Goal: Task Accomplishment & Management: Use online tool/utility

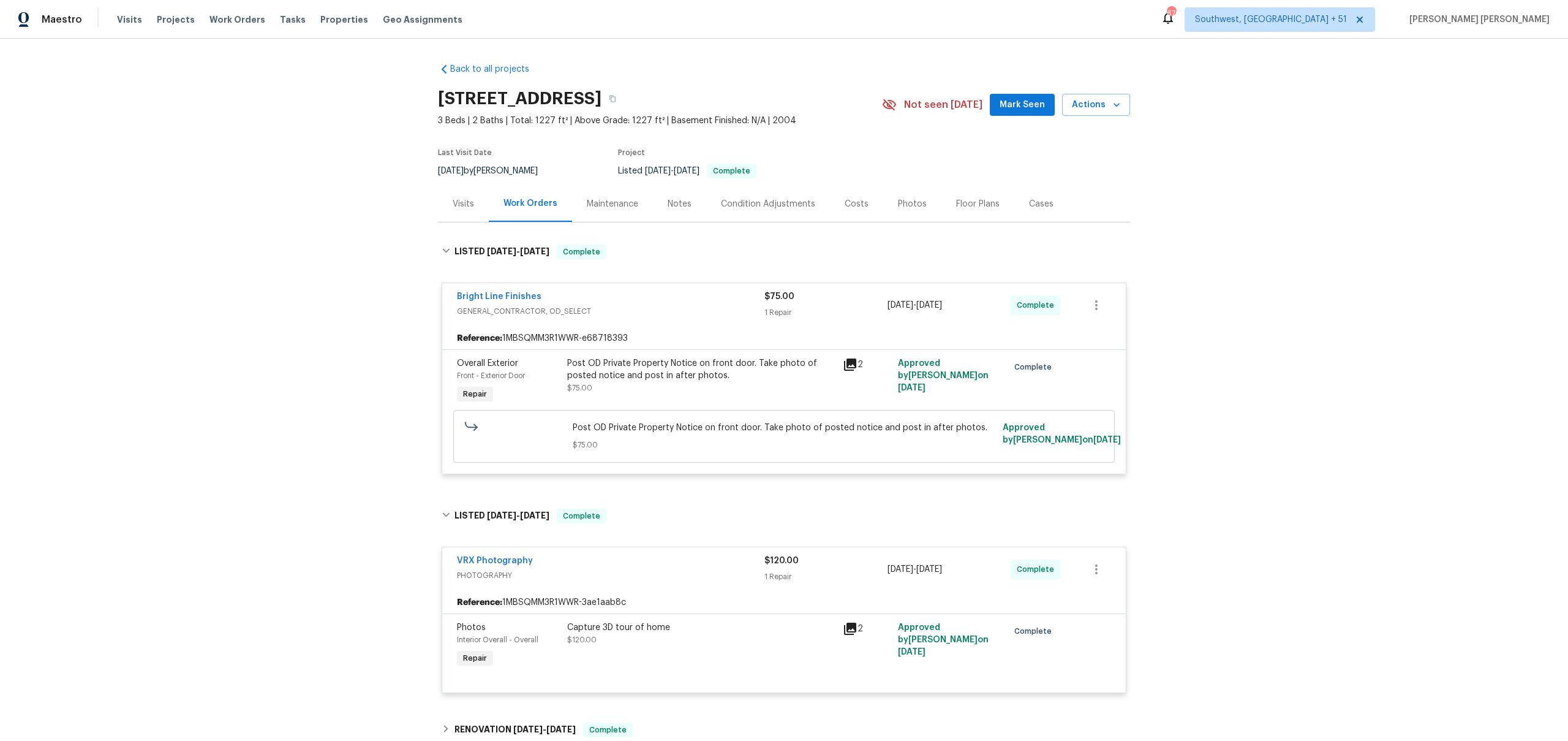
scroll to position [3, 0]
click at [223, 22] on span "Work Orders" at bounding box center [237, 19] width 55 height 12
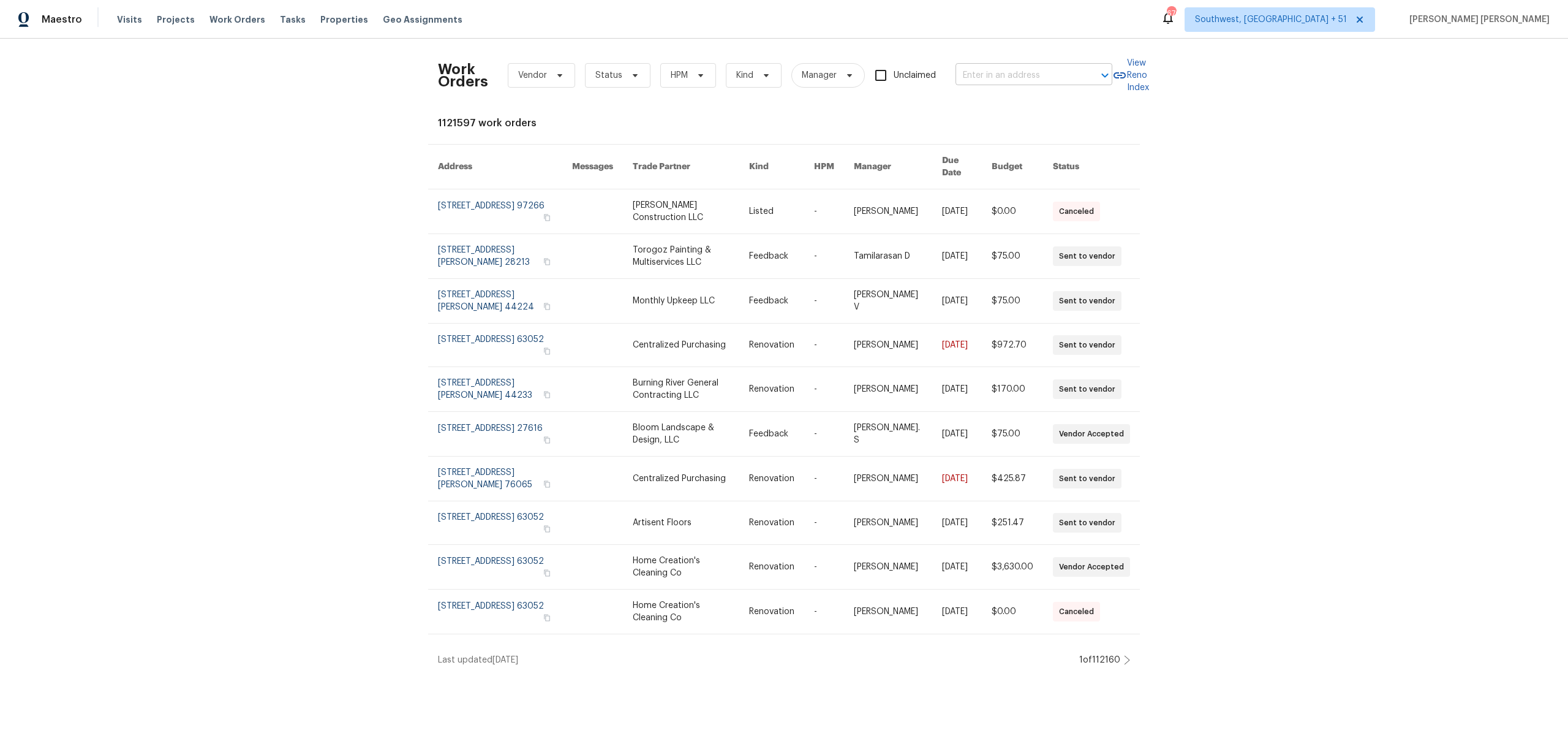
click at [1003, 78] on input "text" at bounding box center [1017, 76] width 122 height 19
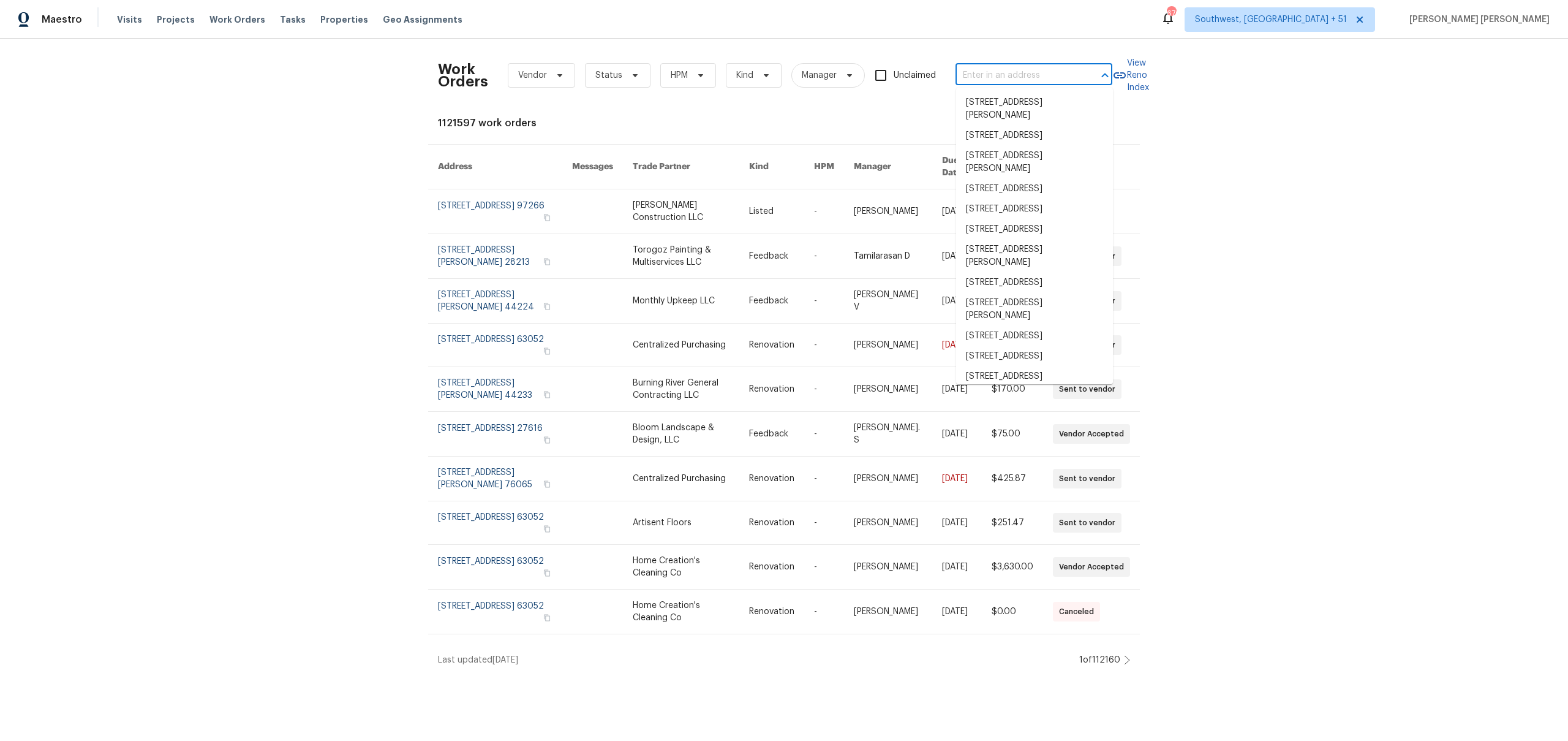
paste input "[STREET_ADDRESS]"
type input "[STREET_ADDRESS]"
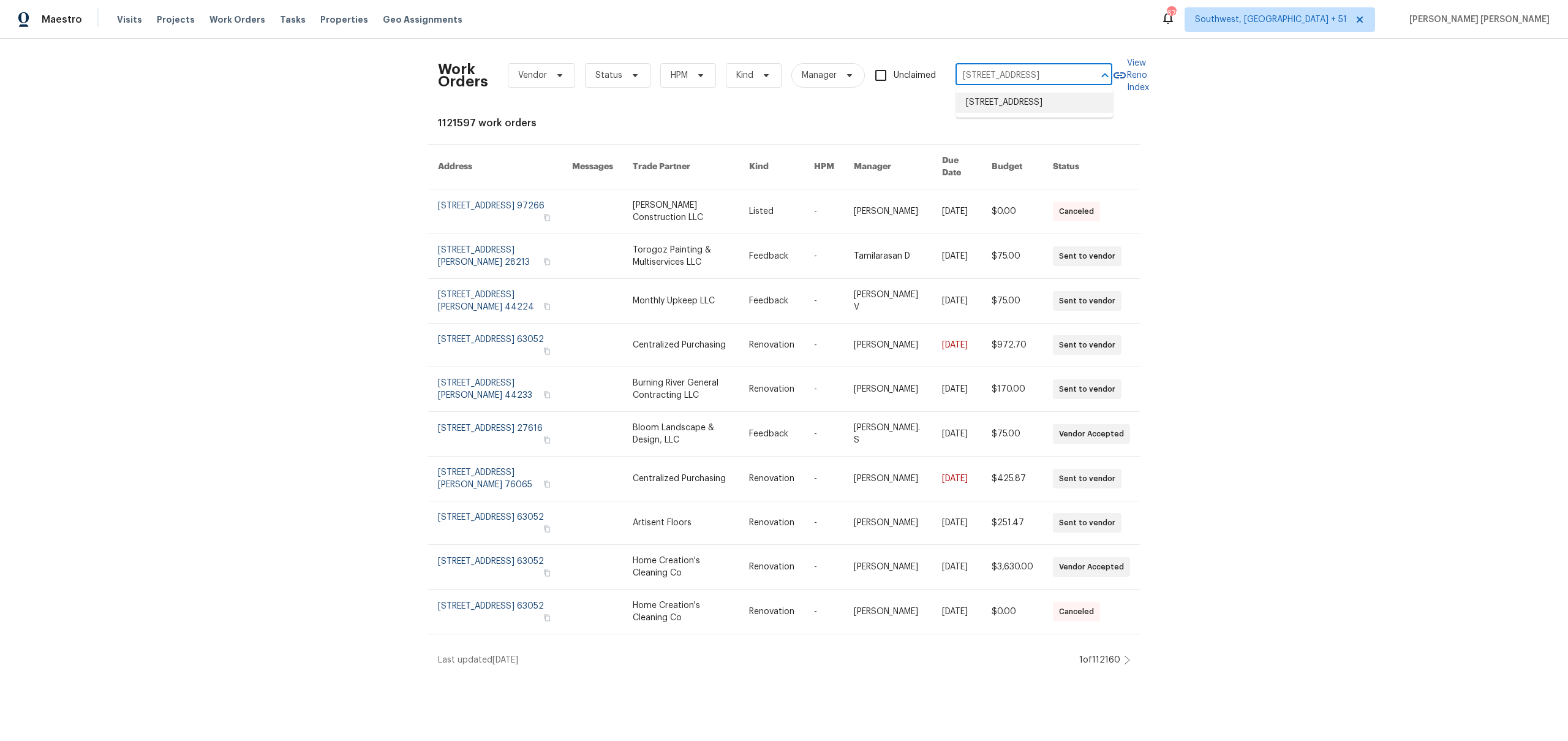
click at [1008, 94] on li "[STREET_ADDRESS]" at bounding box center [1035, 102] width 157 height 20
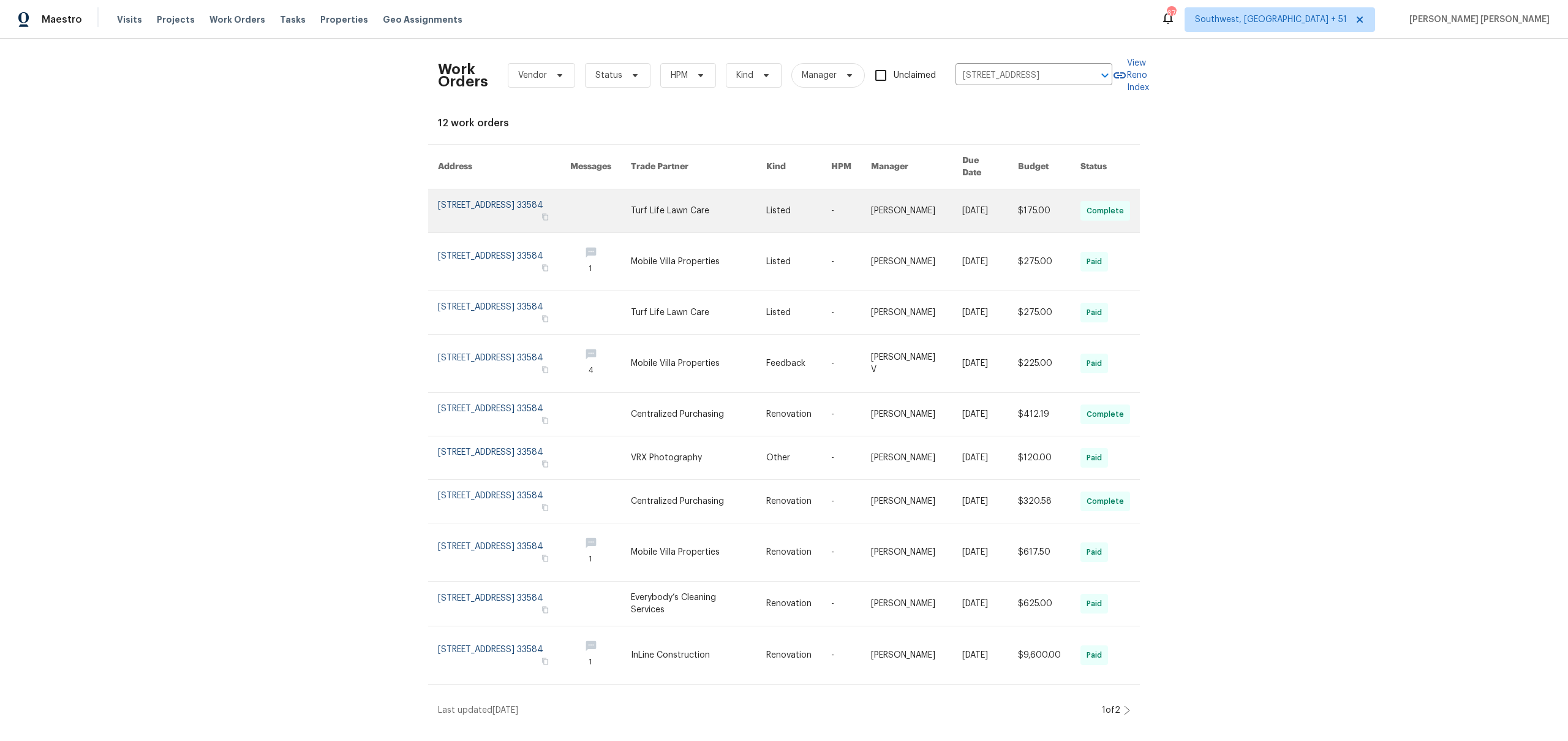
click at [998, 195] on link at bounding box center [989, 211] width 55 height 43
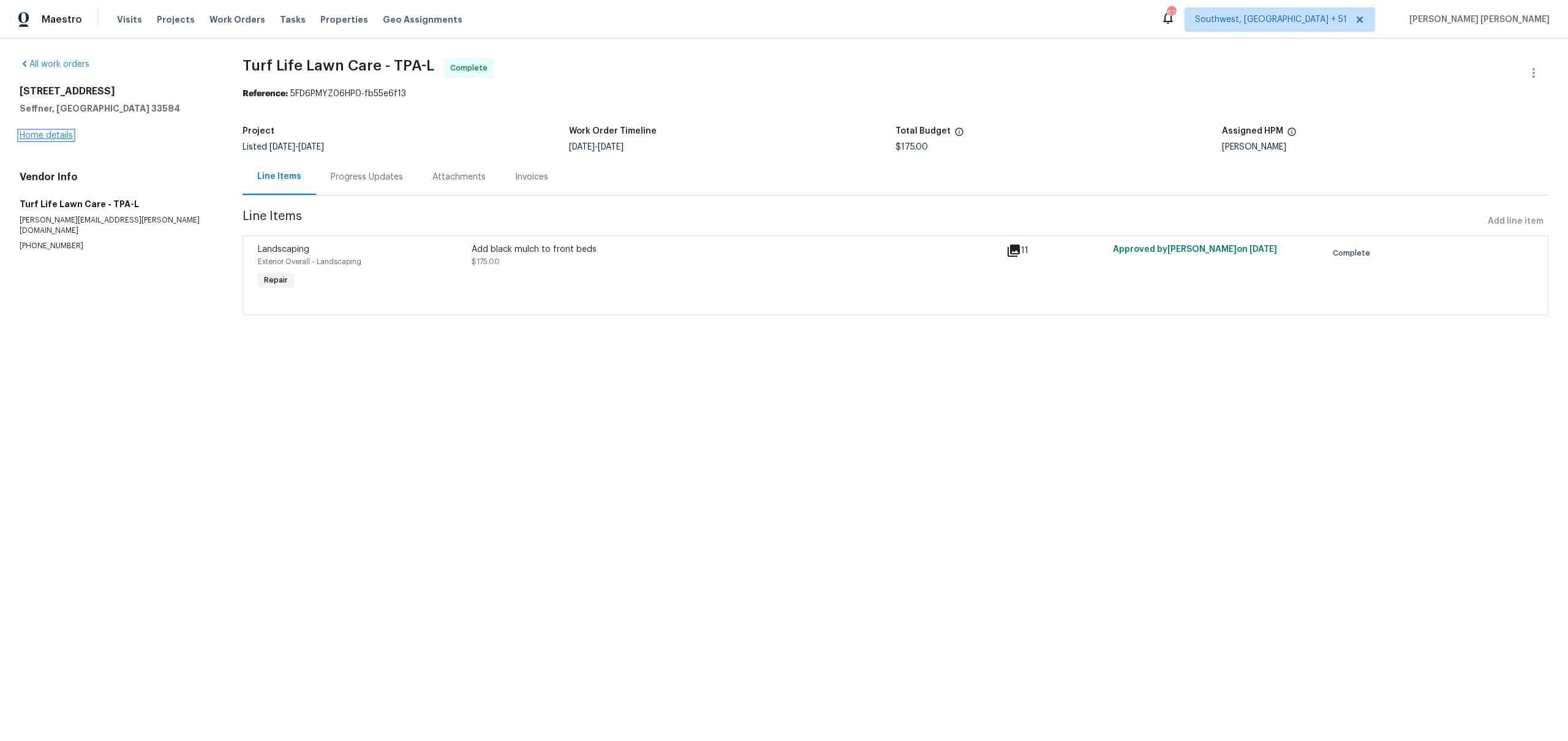
click at [55, 132] on link "Home details" at bounding box center [46, 135] width 53 height 9
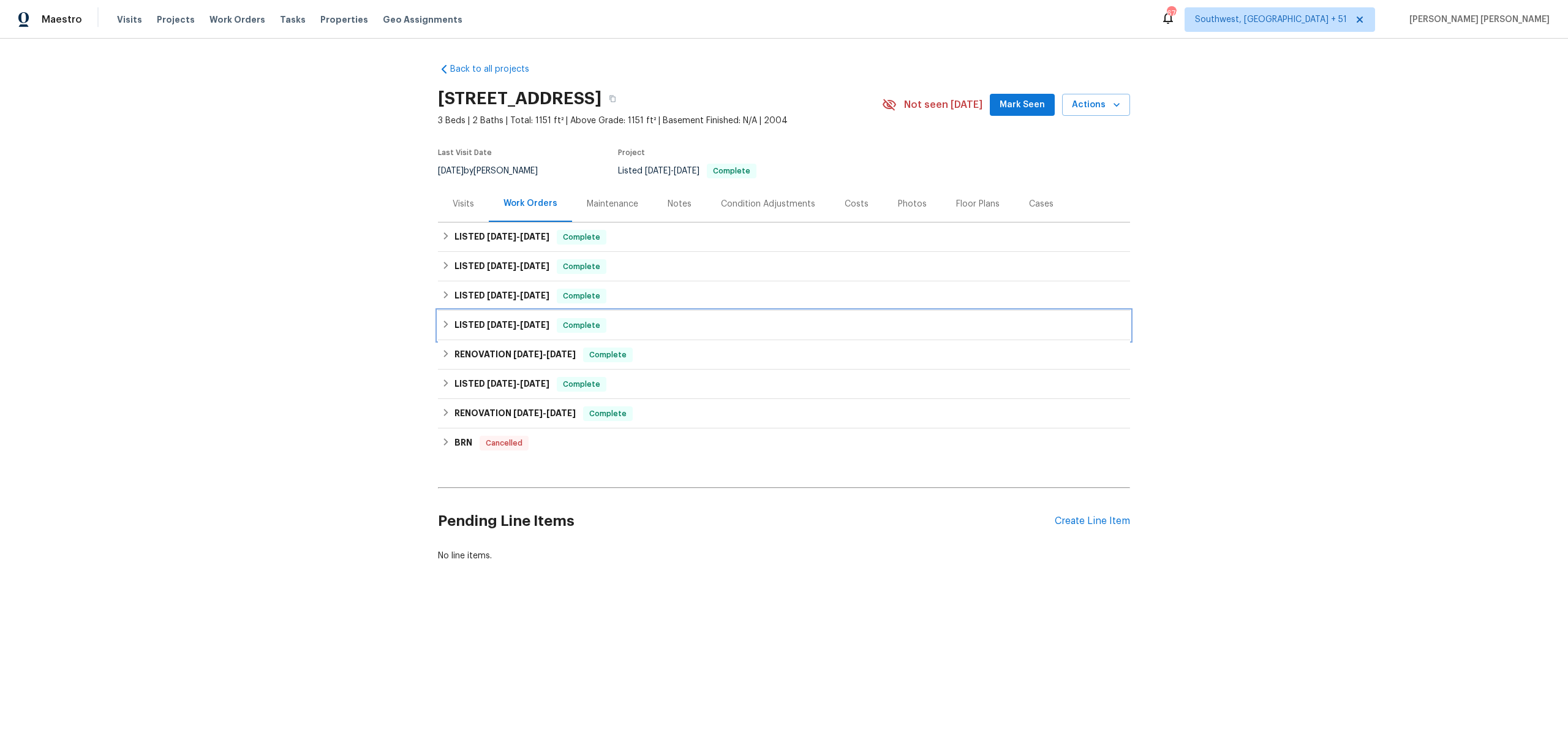
click at [585, 325] on span "Complete" at bounding box center [582, 325] width 48 height 12
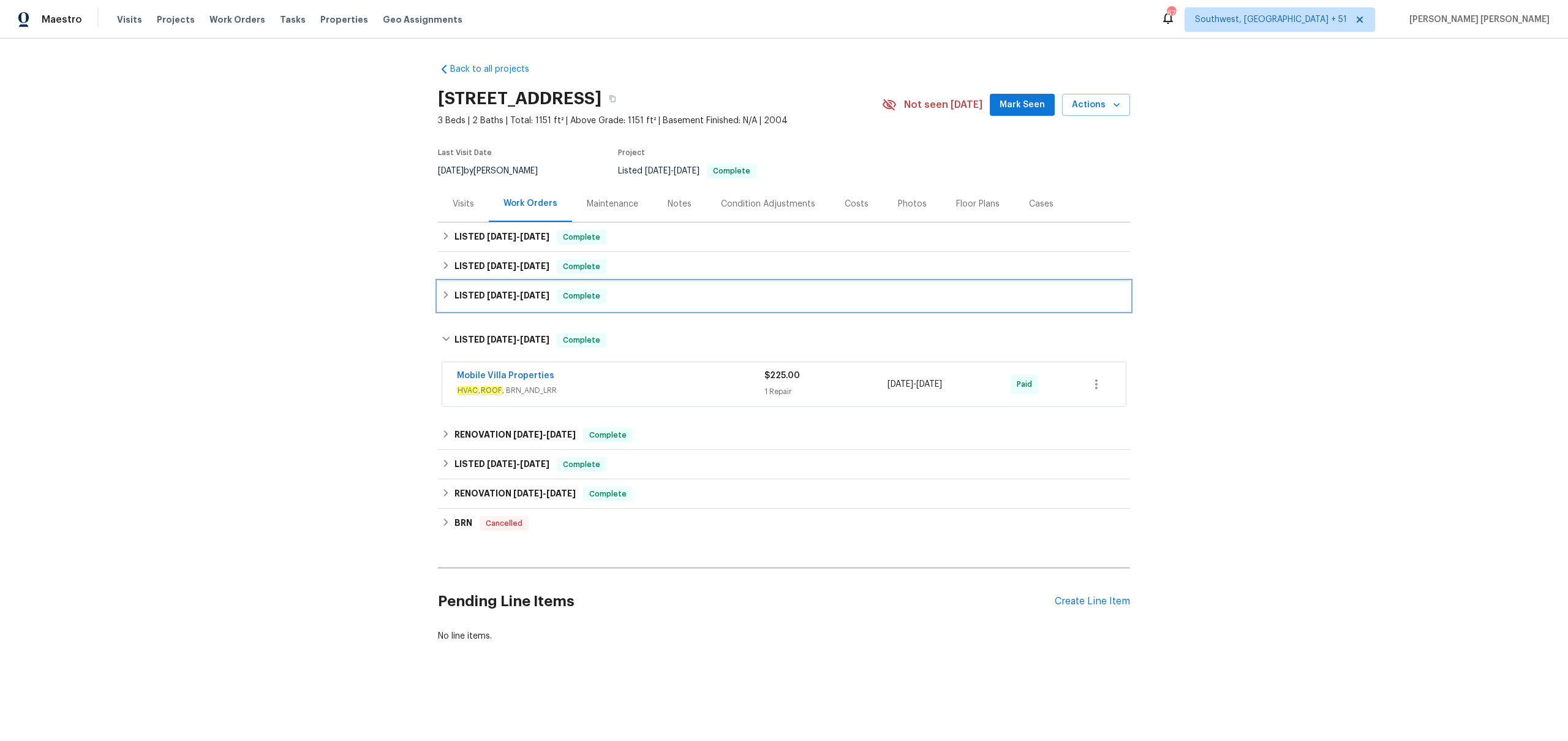
click at [595, 295] on span "Complete" at bounding box center [582, 295] width 48 height 12
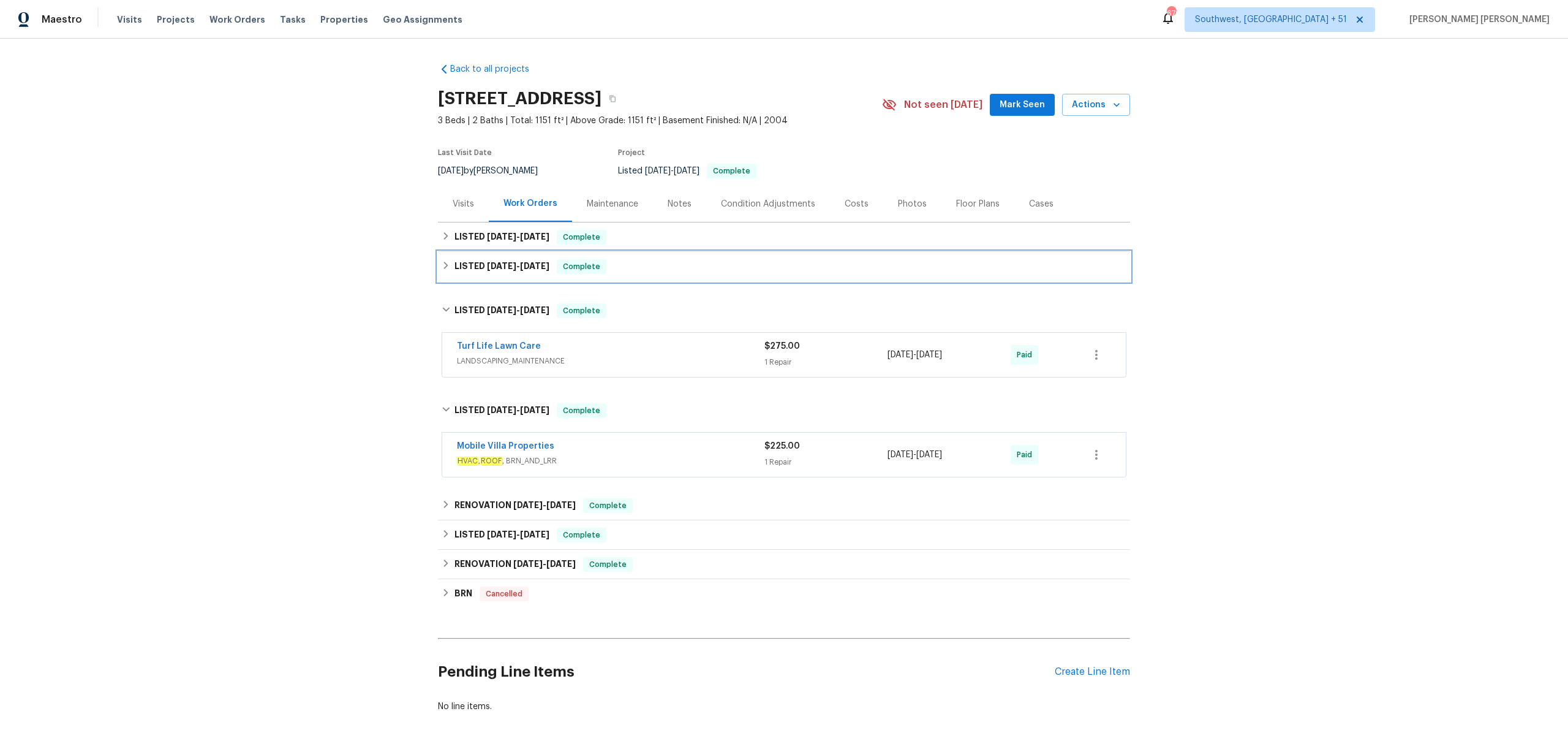
click at [621, 264] on div "LISTED [DATE] - [DATE] Complete" at bounding box center [783, 266] width 685 height 14
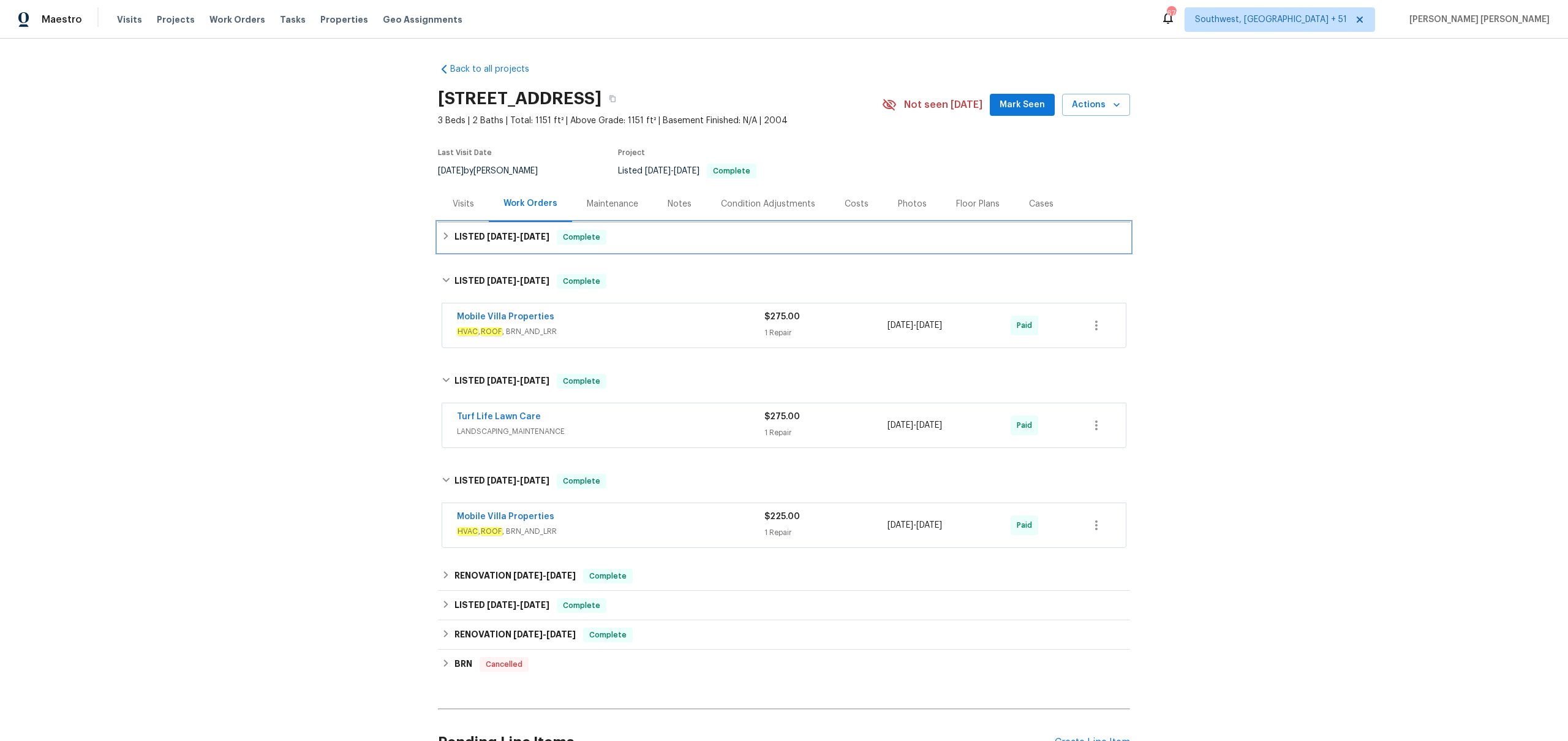
click at [654, 233] on div "LISTED [DATE] - [DATE] Complete" at bounding box center [783, 237] width 685 height 14
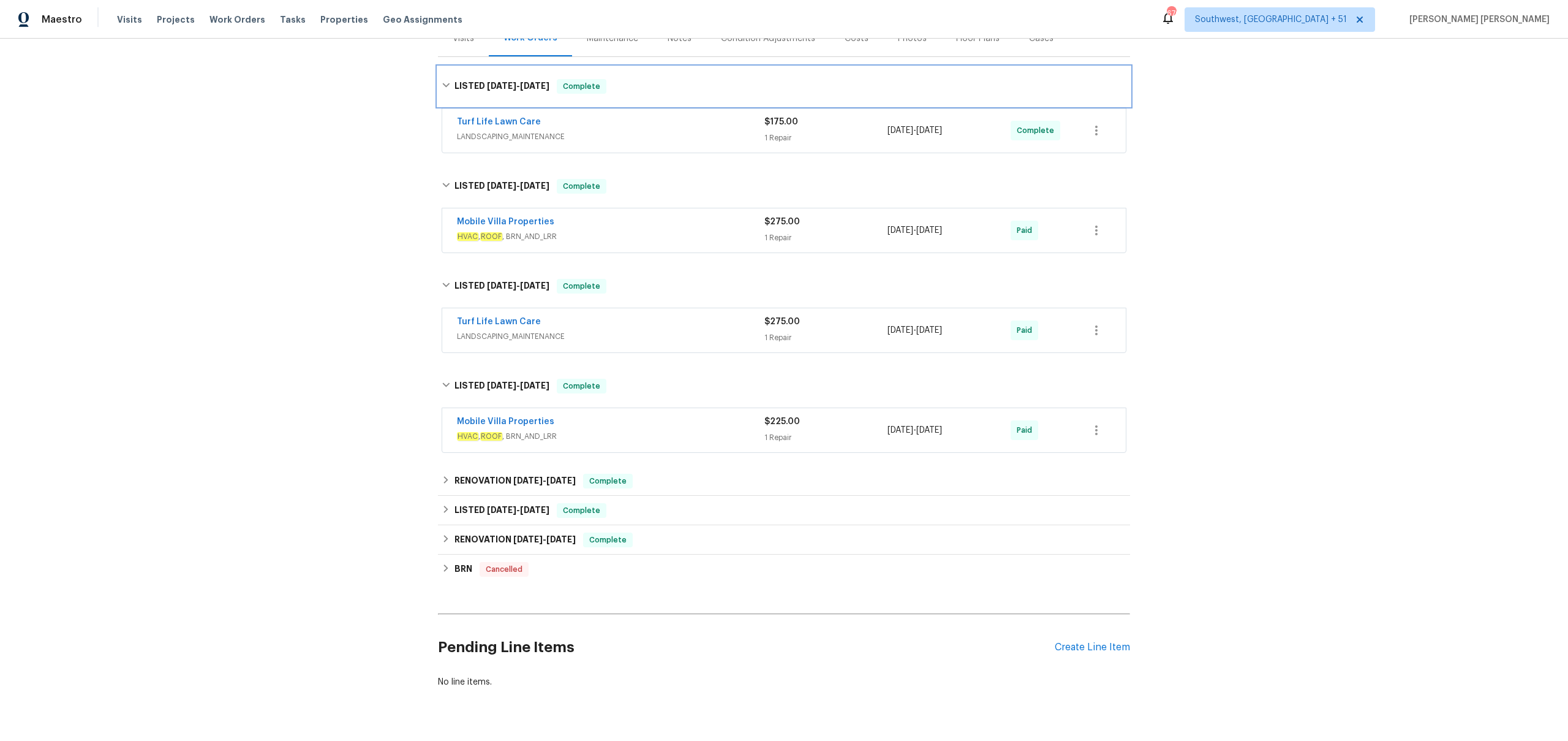
scroll to position [186, 0]
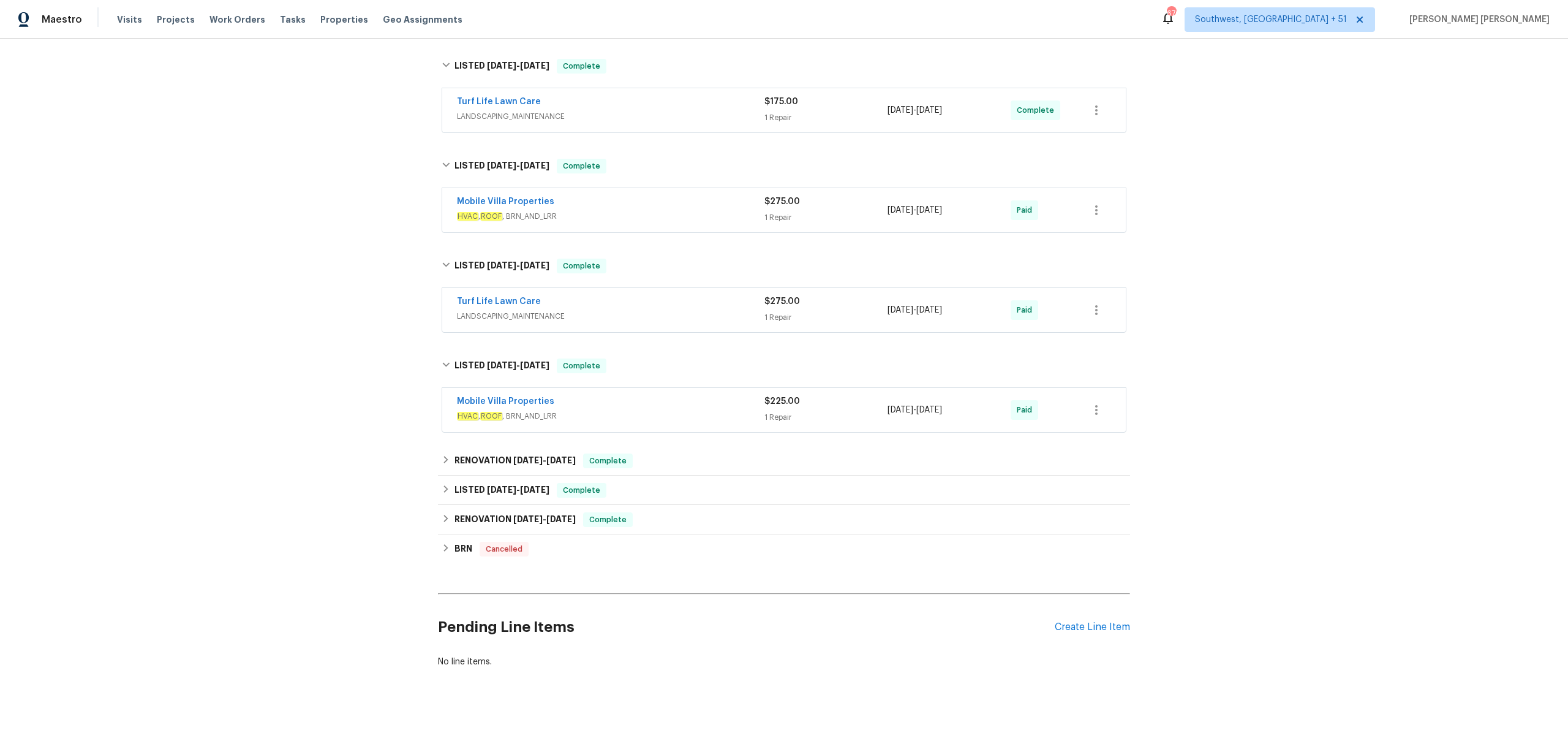
click at [708, 394] on div "Mobile Villa Properties HVAC , ROOF , BRN_AND_LRR $225.00 1 Repair [DATE] - [DA…" at bounding box center [783, 410] width 683 height 44
click at [725, 395] on div "Mobile Villa Properties" at bounding box center [610, 403] width 307 height 14
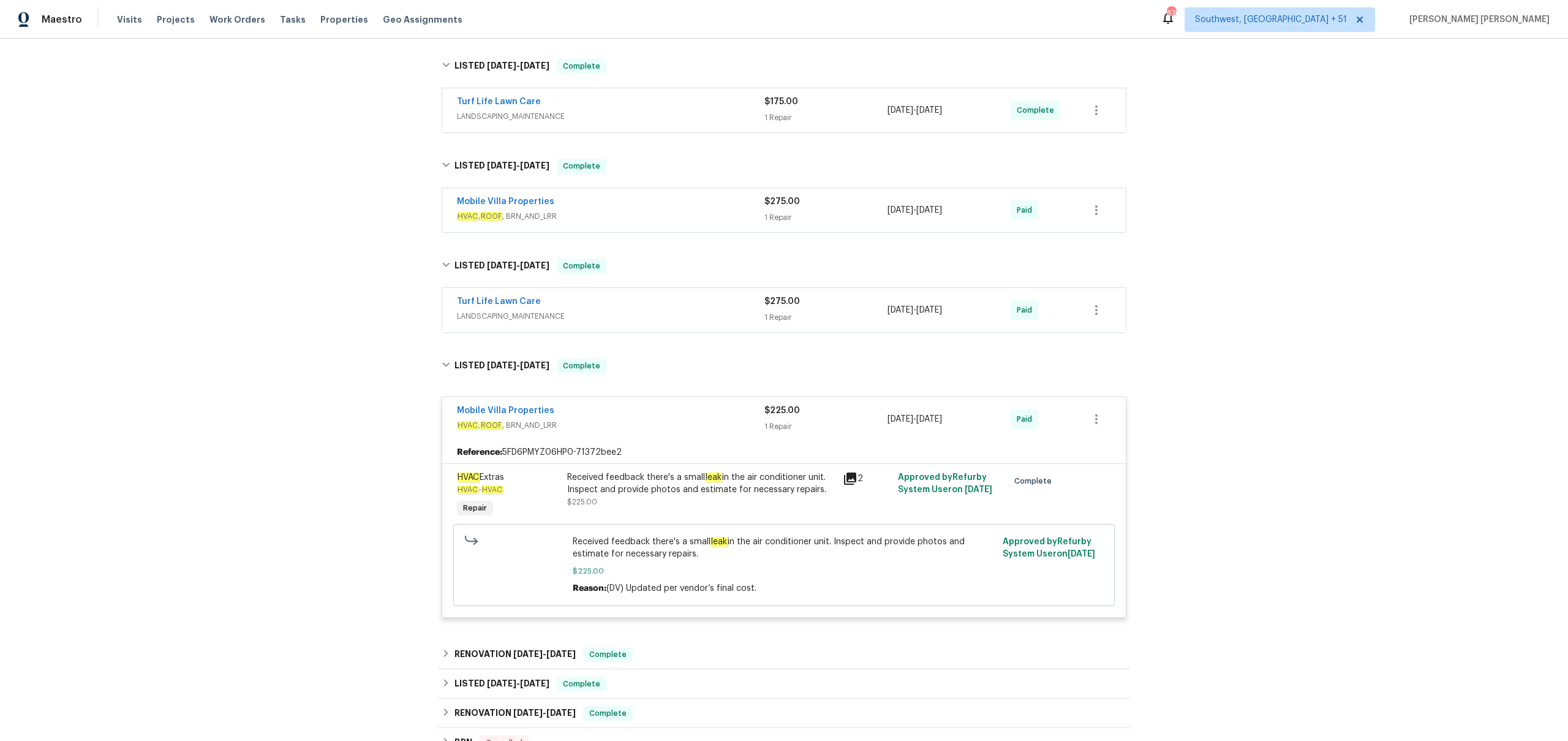
click at [734, 310] on span "LANDSCAPING_MAINTENANCE" at bounding box center [610, 315] width 307 height 12
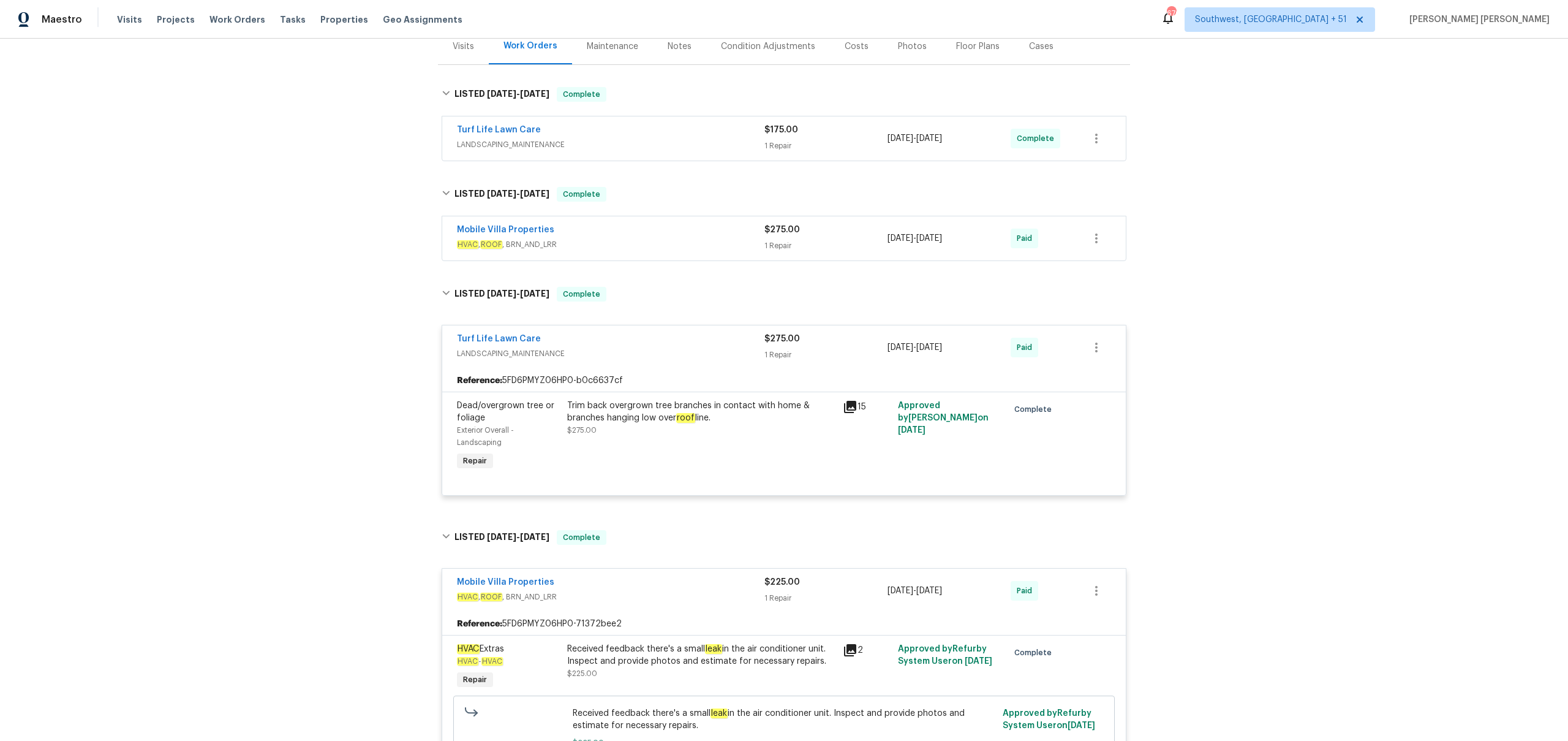
click at [744, 236] on div "Mobile Villa Properties" at bounding box center [610, 231] width 307 height 14
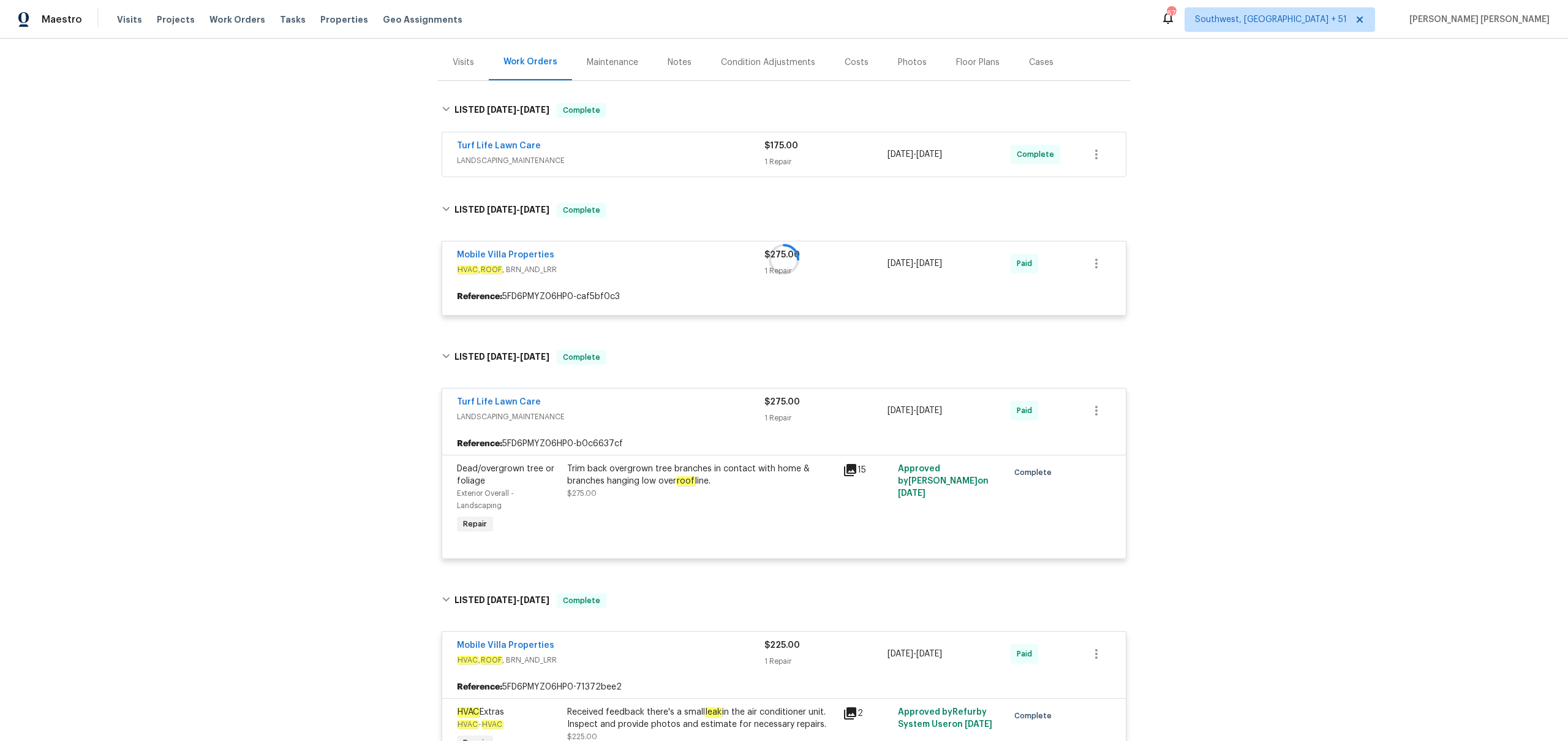
scroll to position [139, 0]
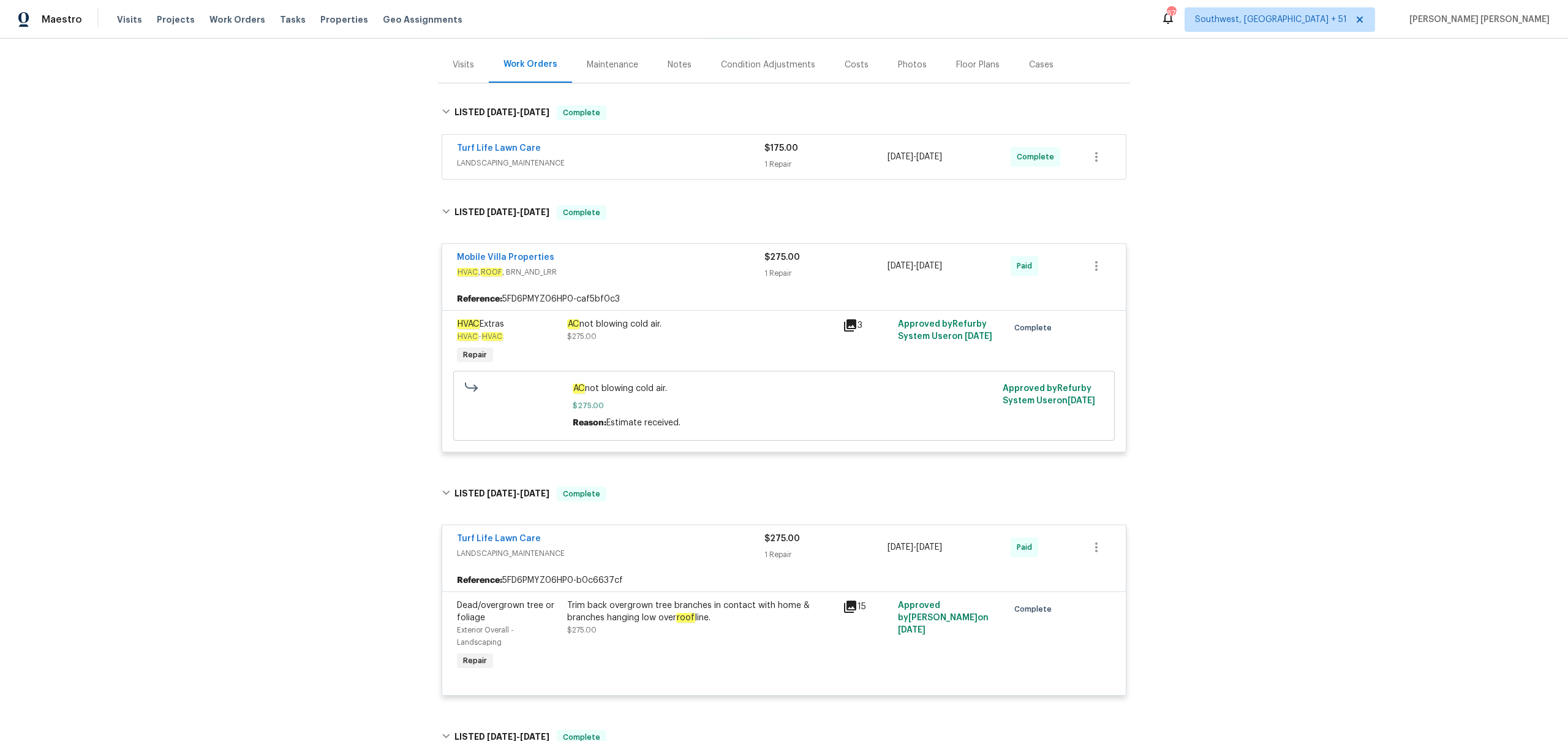
click at [744, 153] on div "Turf Life Lawn Care" at bounding box center [610, 149] width 307 height 14
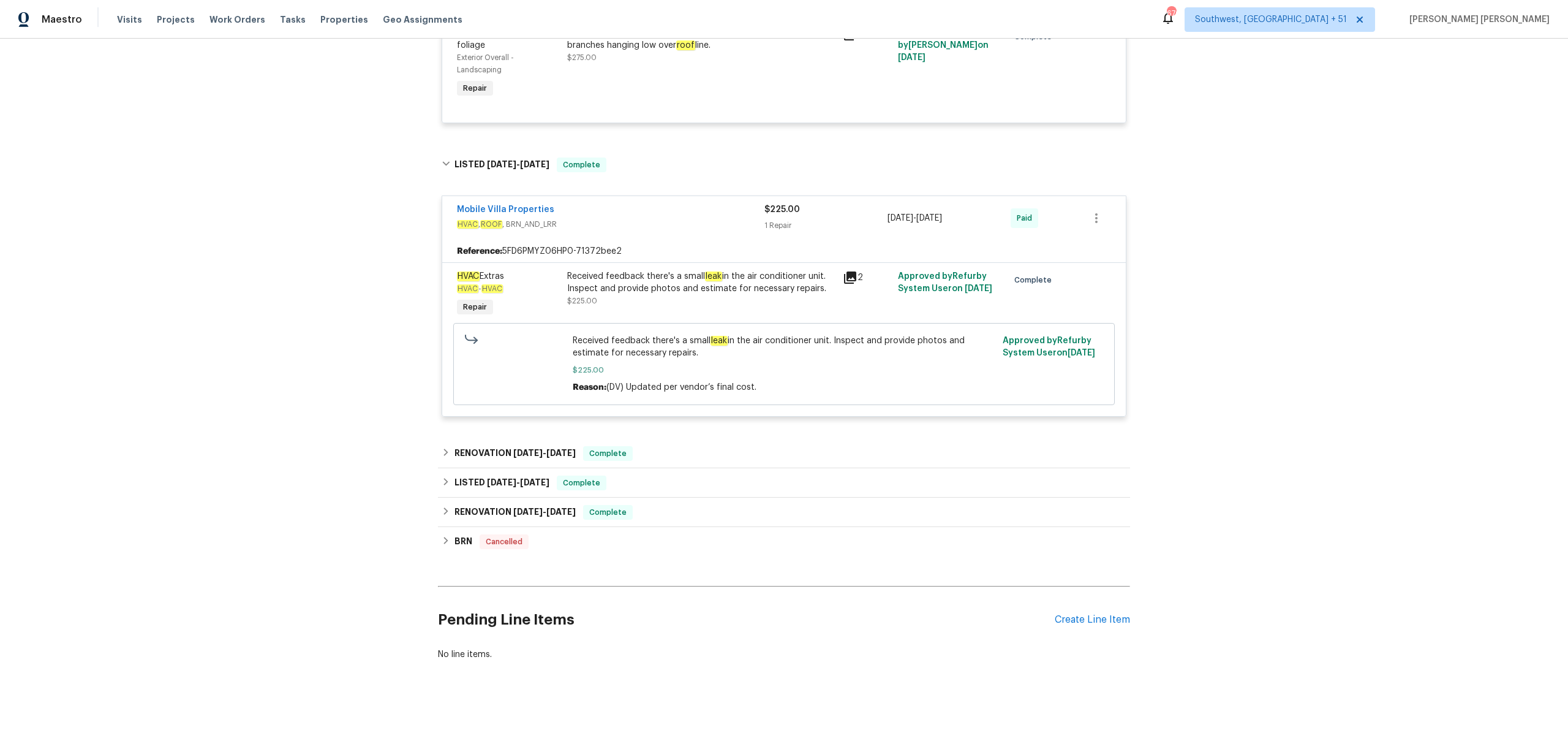
scroll to position [843, 0]
click at [498, 205] on link "Mobile Villa Properties" at bounding box center [505, 208] width 97 height 9
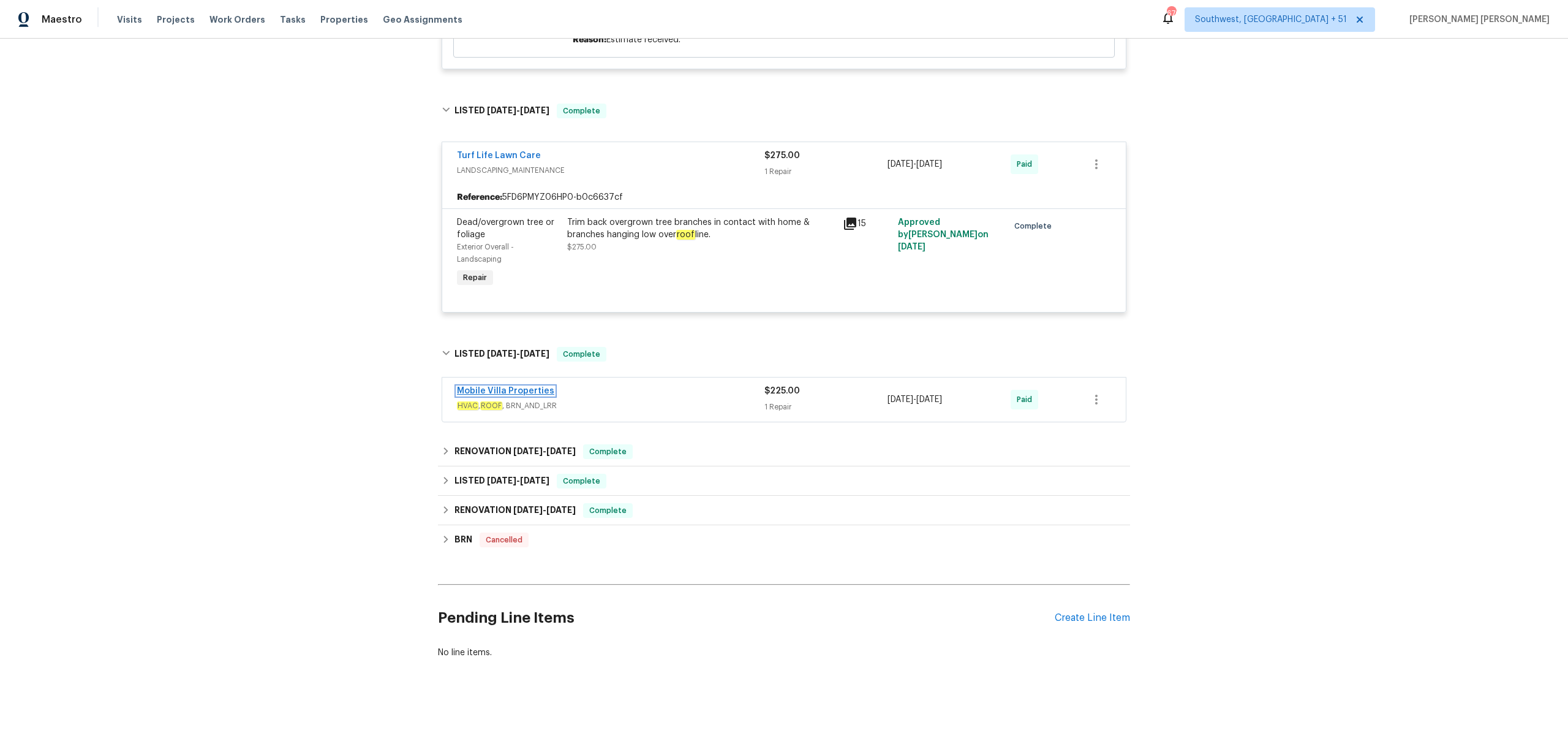
scroll to position [652, 0]
click at [714, 383] on div "Mobile Villa Properties HVAC , ROOF , BRN_AND_LRR $225.00 1 Repair [DATE] - [DA…" at bounding box center [783, 399] width 683 height 44
click at [721, 400] on span "HVAC , ROOF , BRN_AND_LRR" at bounding box center [610, 405] width 307 height 12
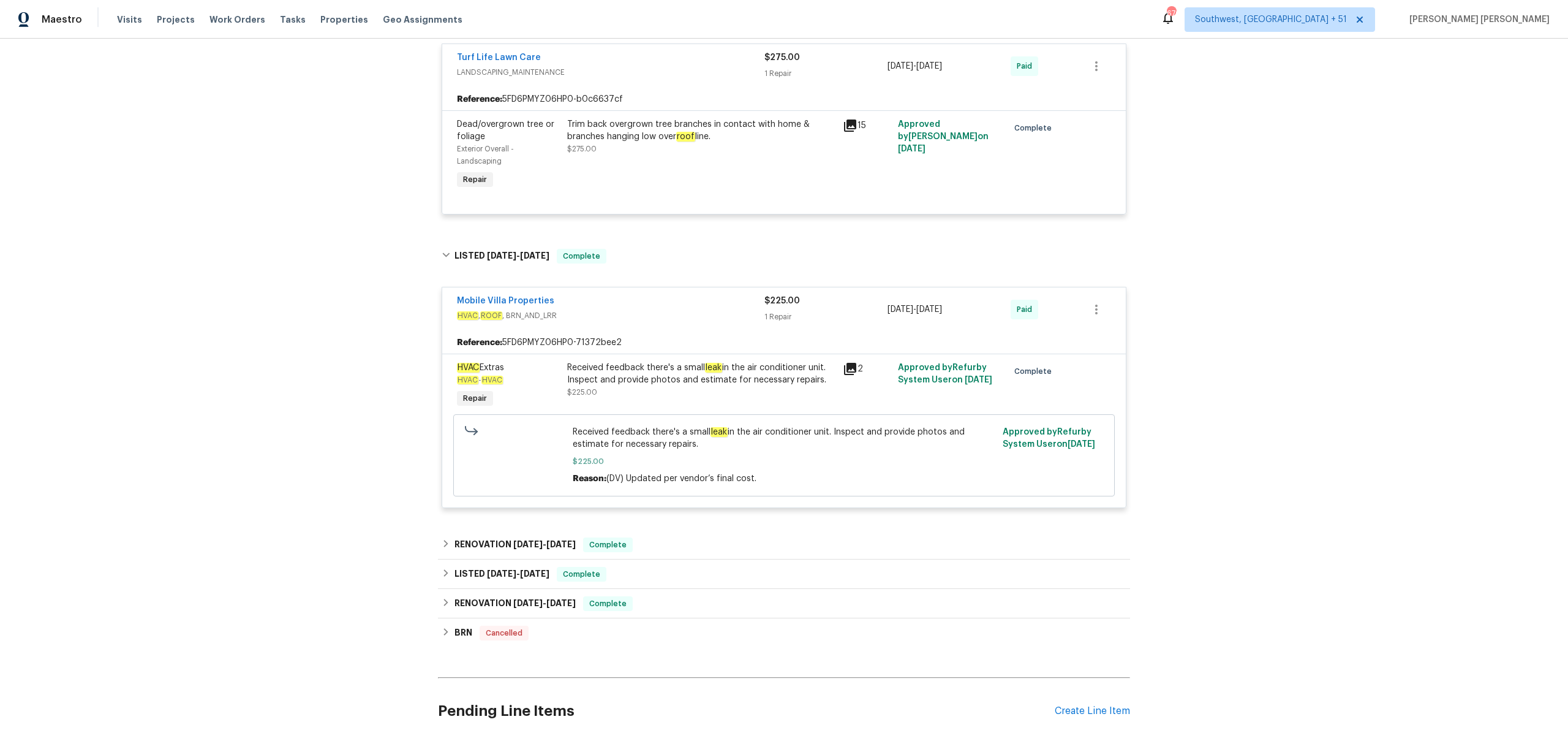
scroll to position [753, 0]
click at [746, 380] on div "Received feedback there's a small leak in the air conditioner unit. Inspect and…" at bounding box center [701, 372] width 269 height 24
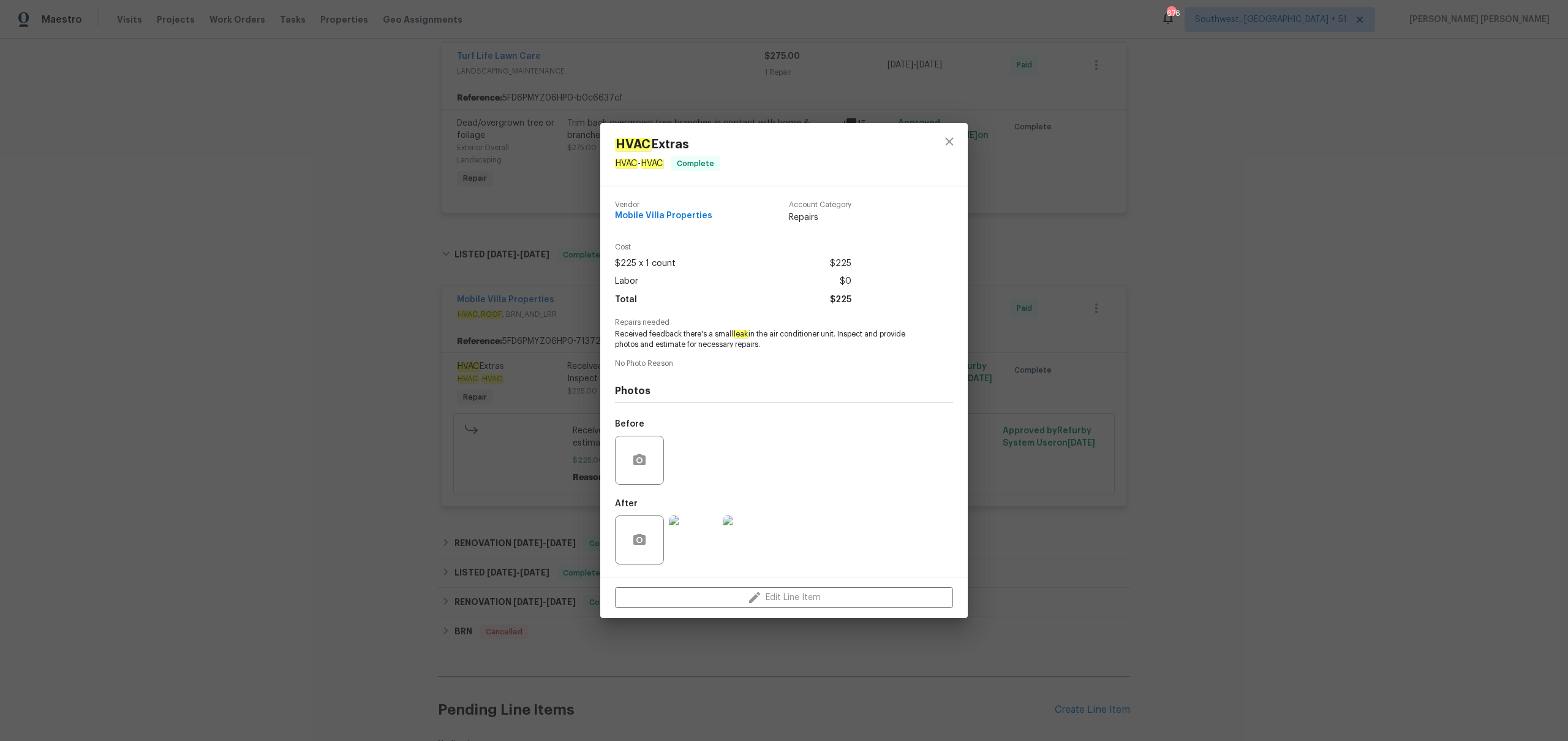
click at [577, 423] on div "HVAC Extras HVAC - HVAC Complete Vendor Mobile Villa Properties Account Categor…" at bounding box center [784, 370] width 1568 height 741
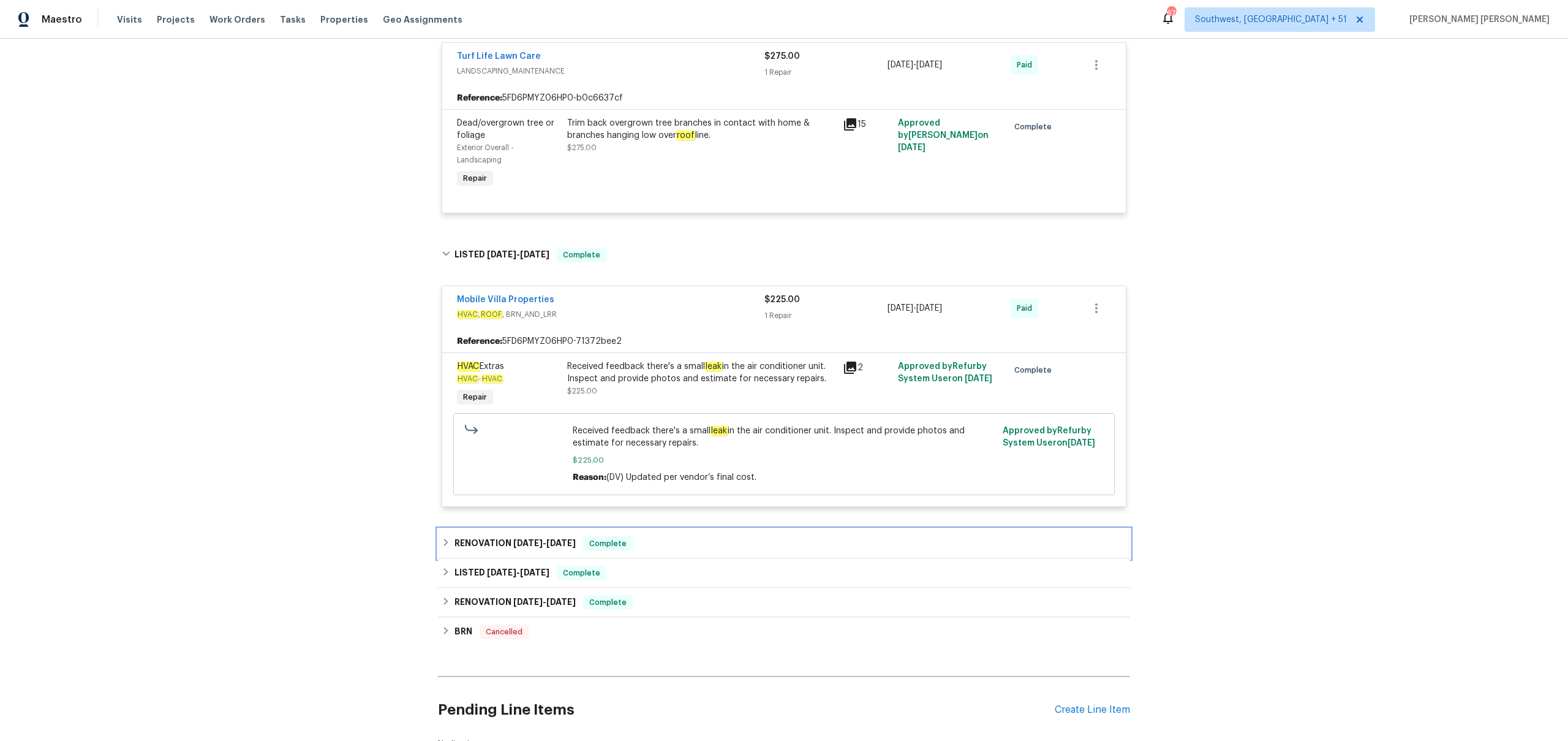
click at [567, 537] on h6 "RENOVATION [DATE] - [DATE]" at bounding box center [515, 543] width 121 height 14
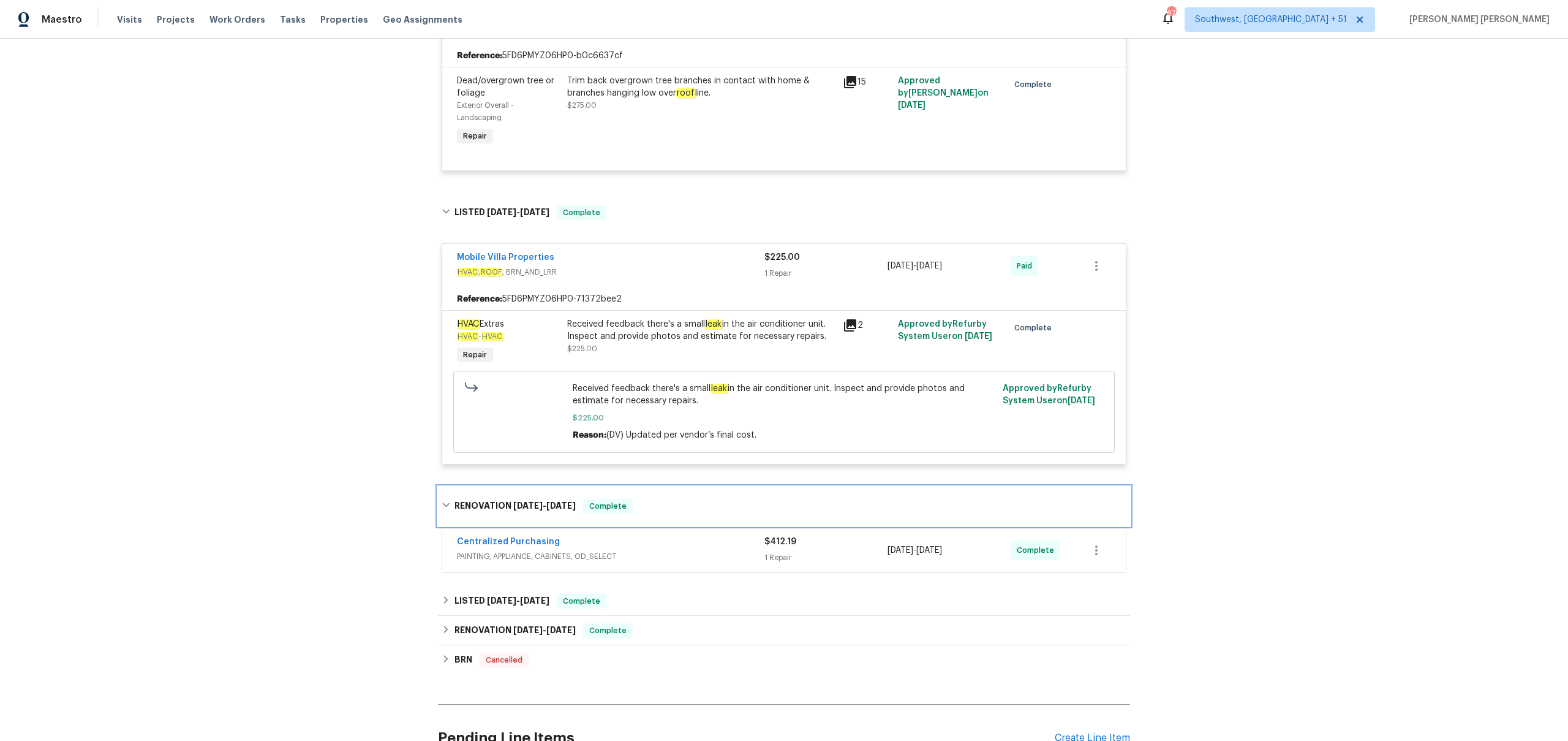
scroll to position [803, 0]
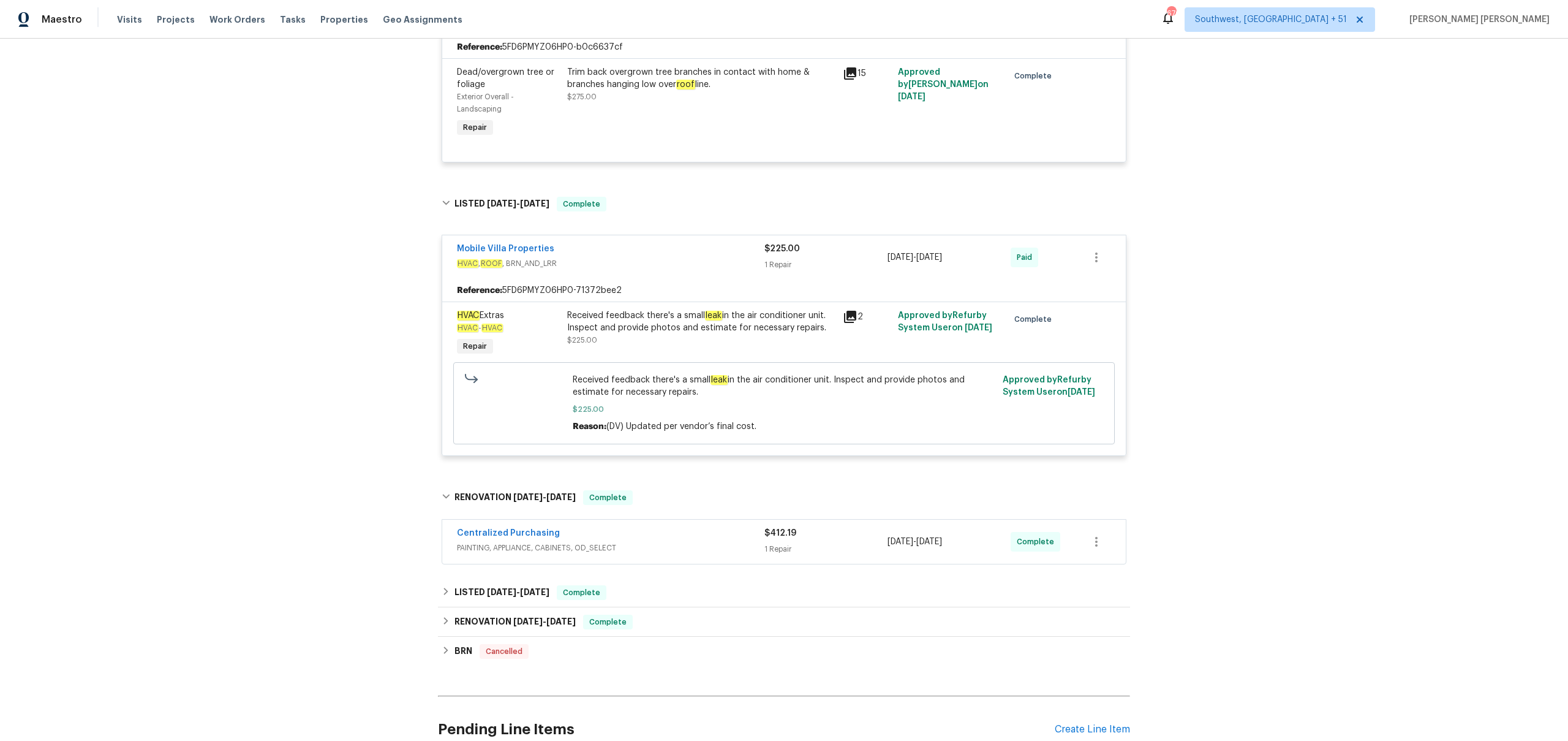
click at [608, 544] on span "PAINTING, APPLIANCE, CABINETS, OD_SELECT" at bounding box center [610, 547] width 307 height 12
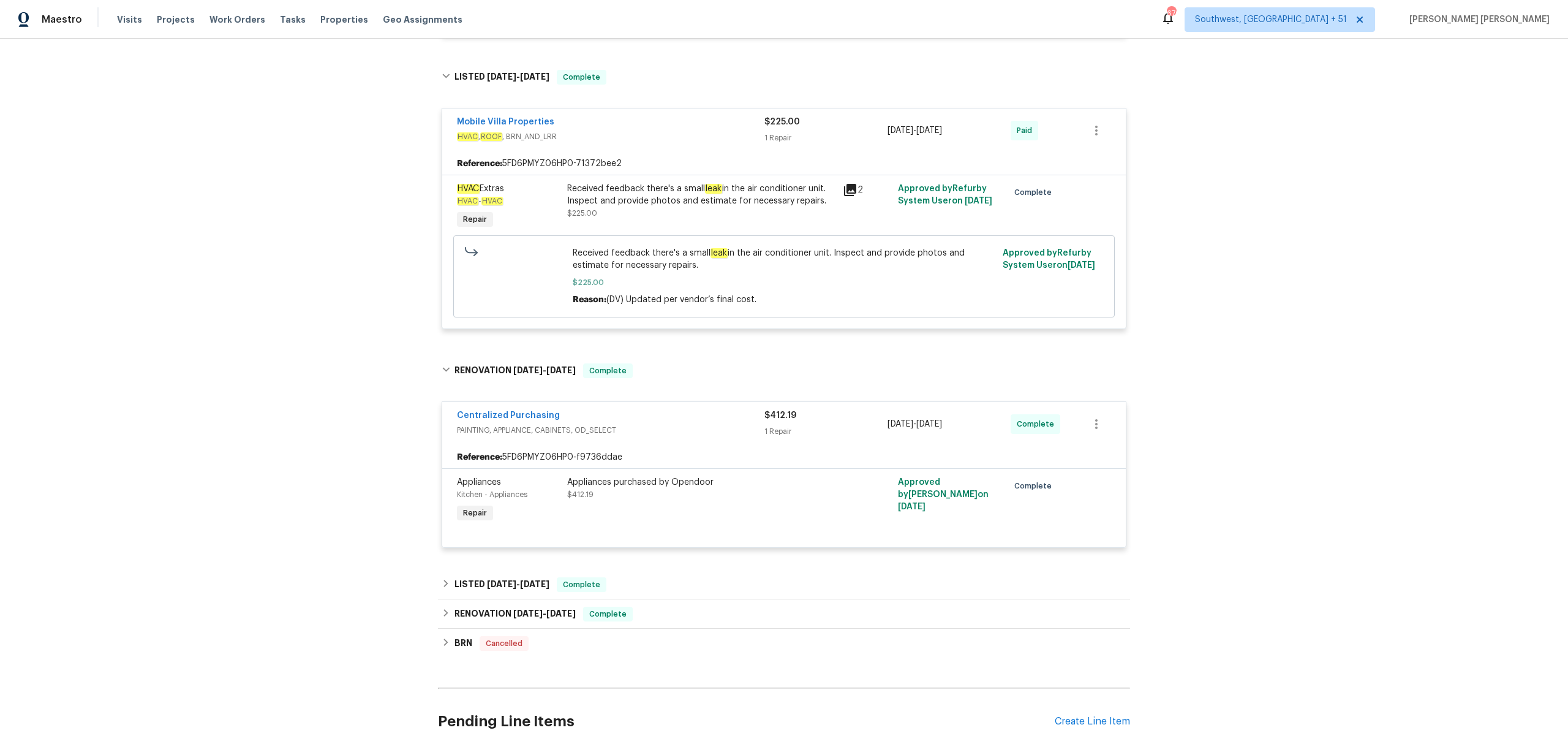
scroll to position [933, 0]
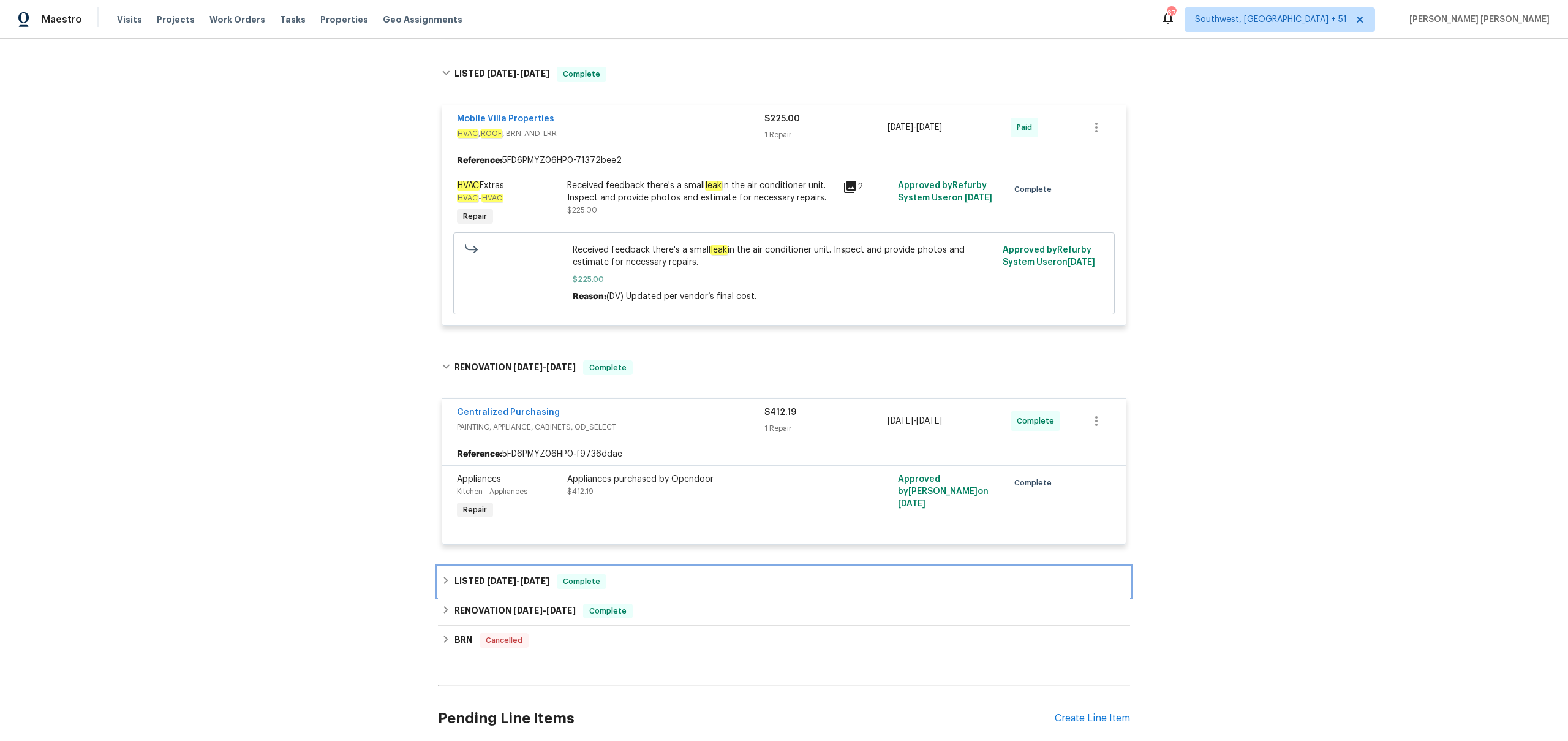
click at [615, 578] on div "LISTED [DATE] - [DATE] Complete" at bounding box center [783, 581] width 685 height 14
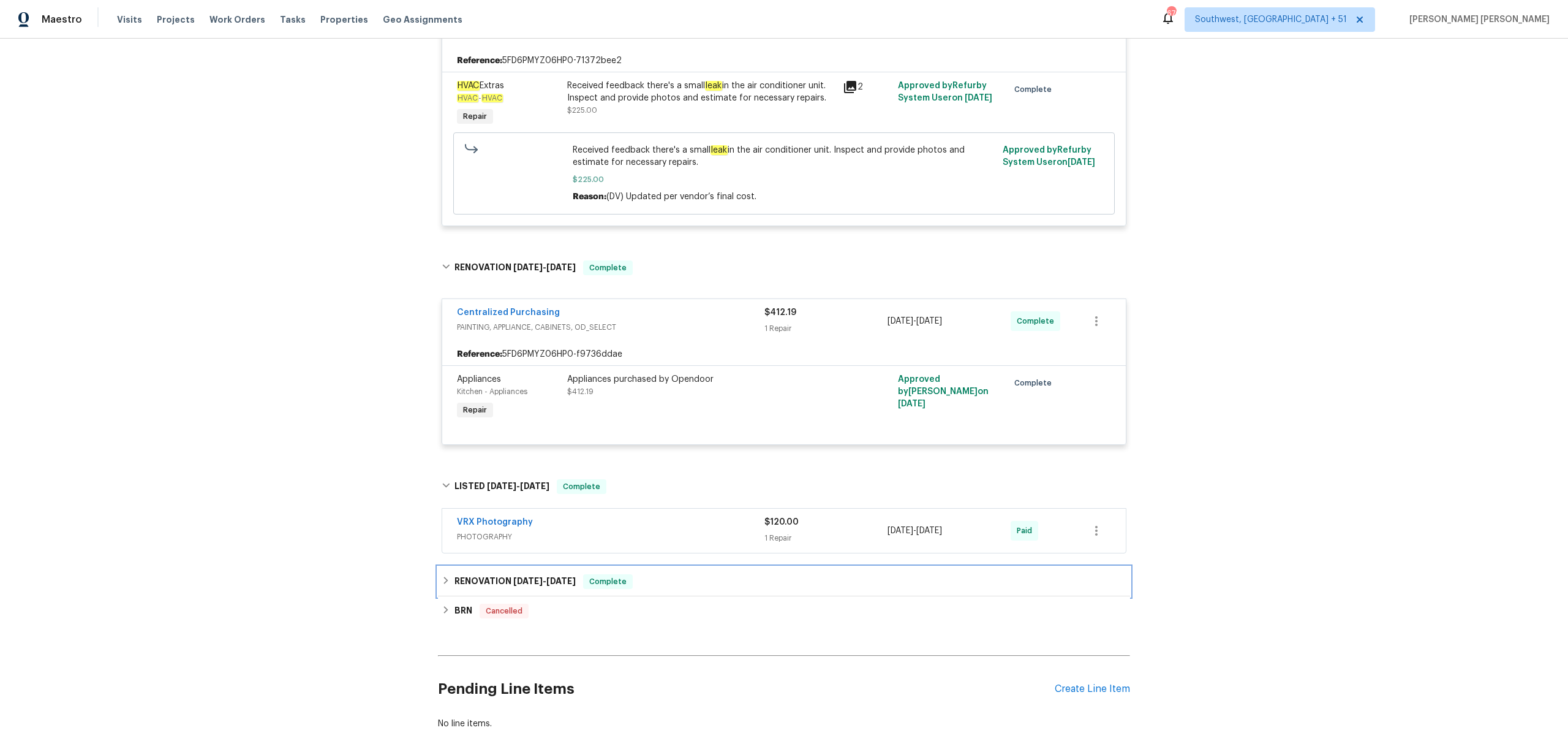
click at [631, 583] on span "Complete" at bounding box center [608, 581] width 48 height 12
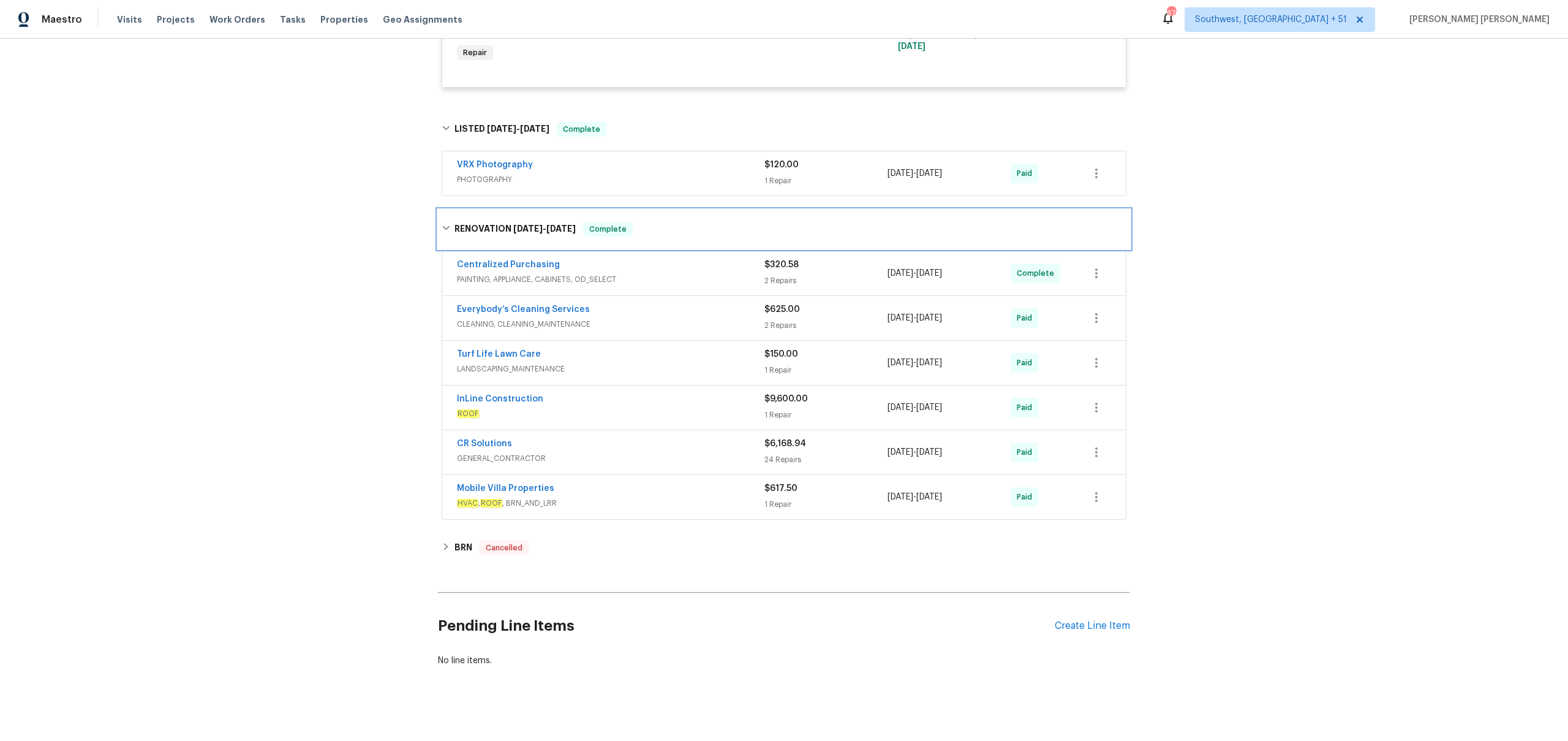
scroll to position [1401, 0]
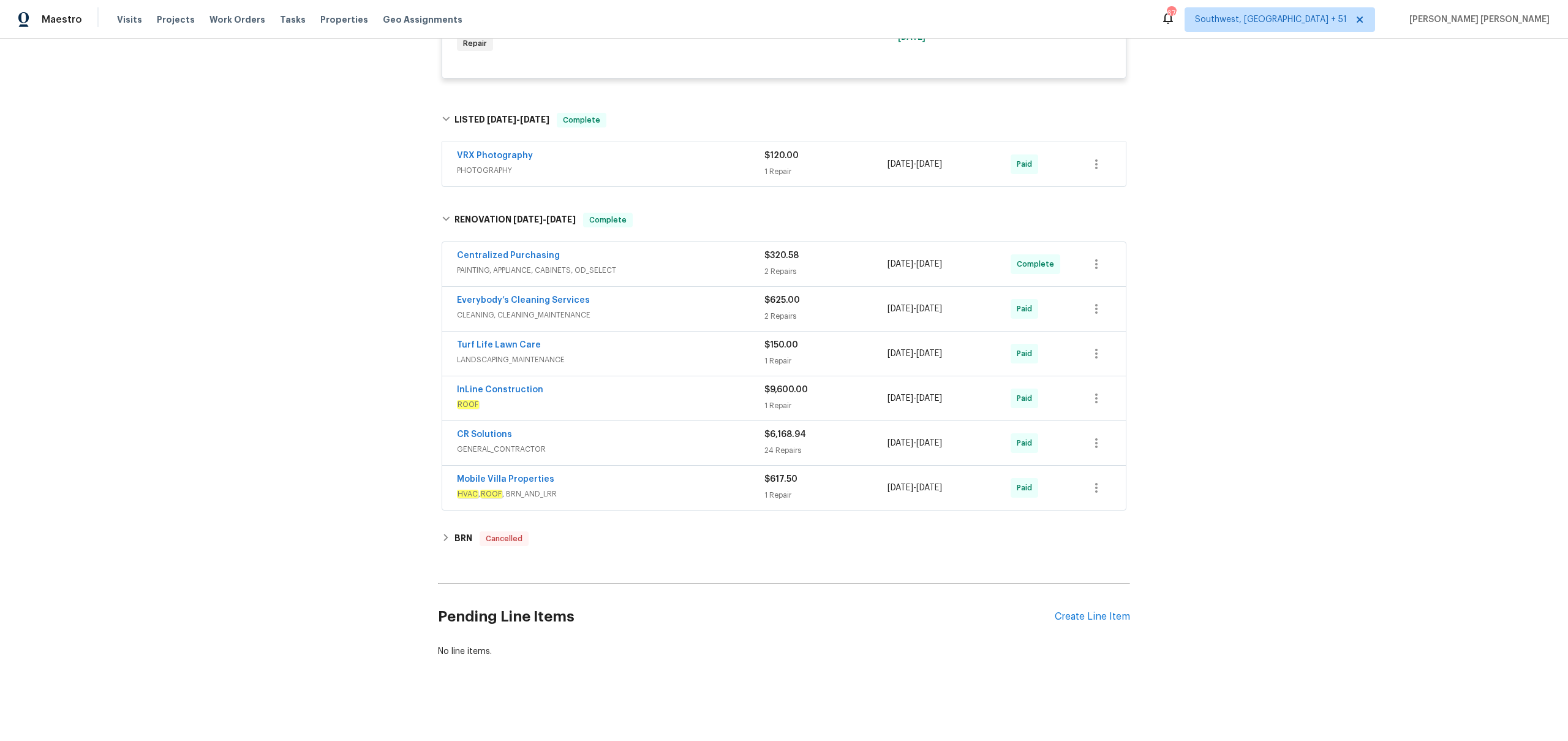
click at [664, 489] on span "HVAC , ROOF , BRN_AND_LRR" at bounding box center [610, 493] width 307 height 12
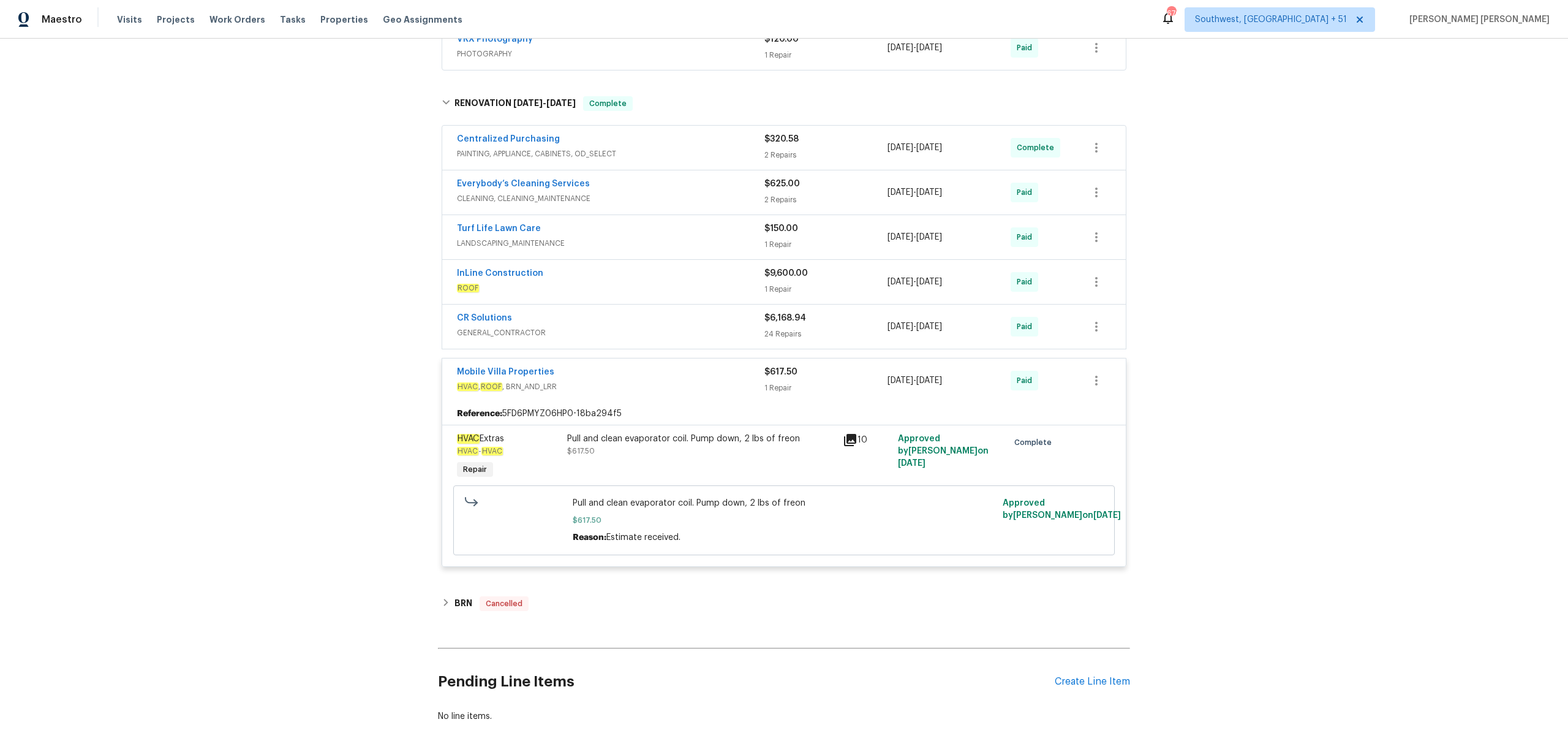
scroll to position [1582, 0]
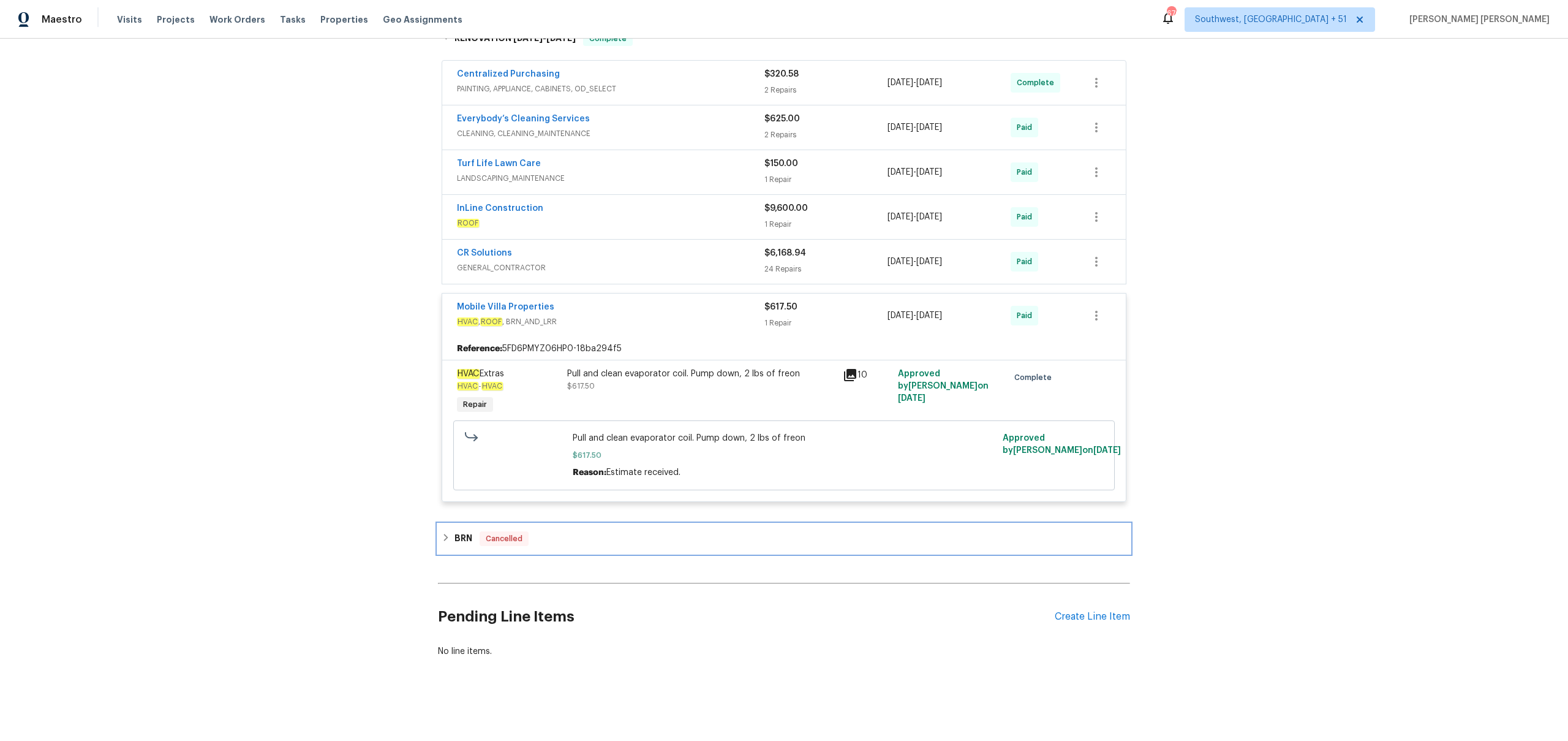
click at [596, 539] on div "BRN Cancelled" at bounding box center [783, 539] width 685 height 14
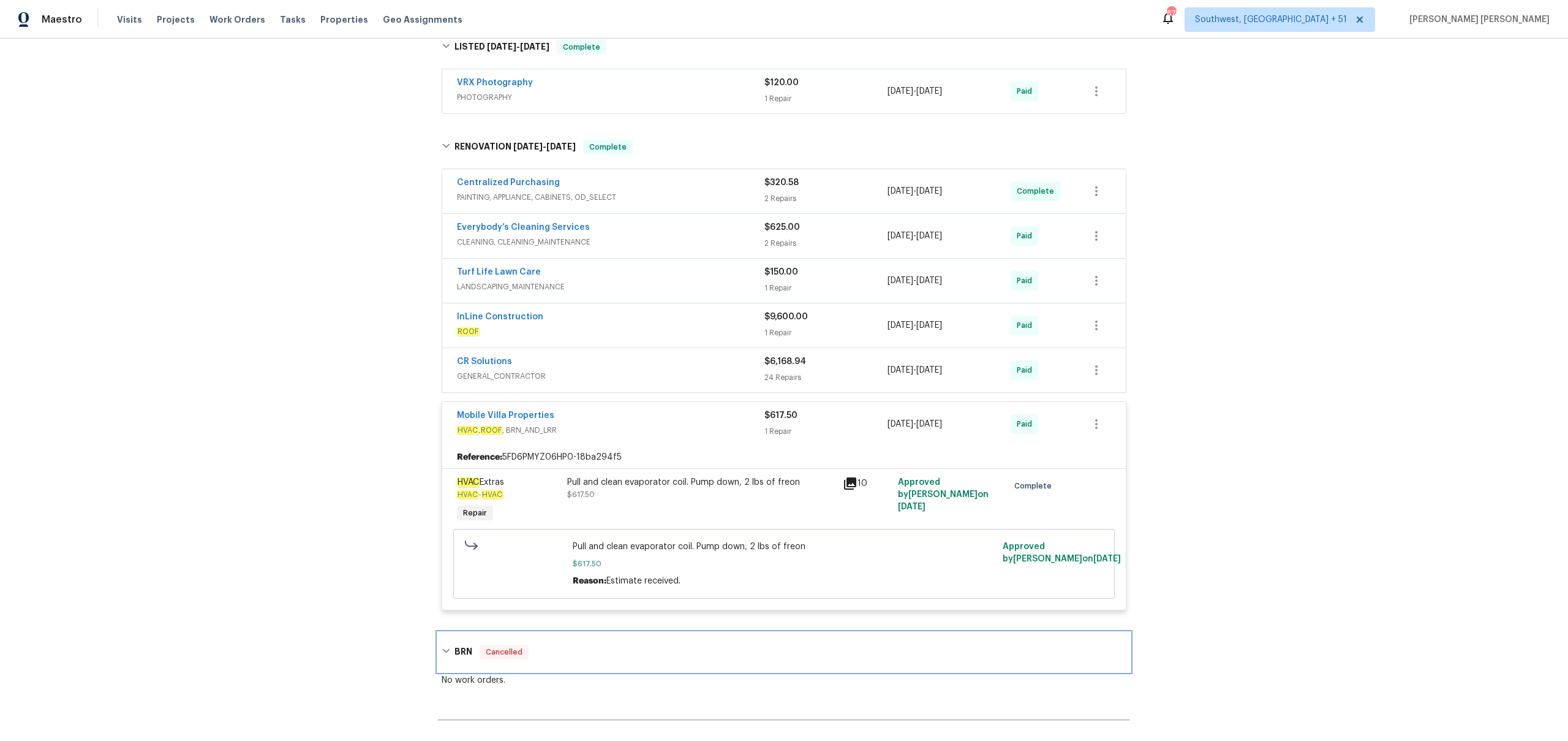
scroll to position [1424, 0]
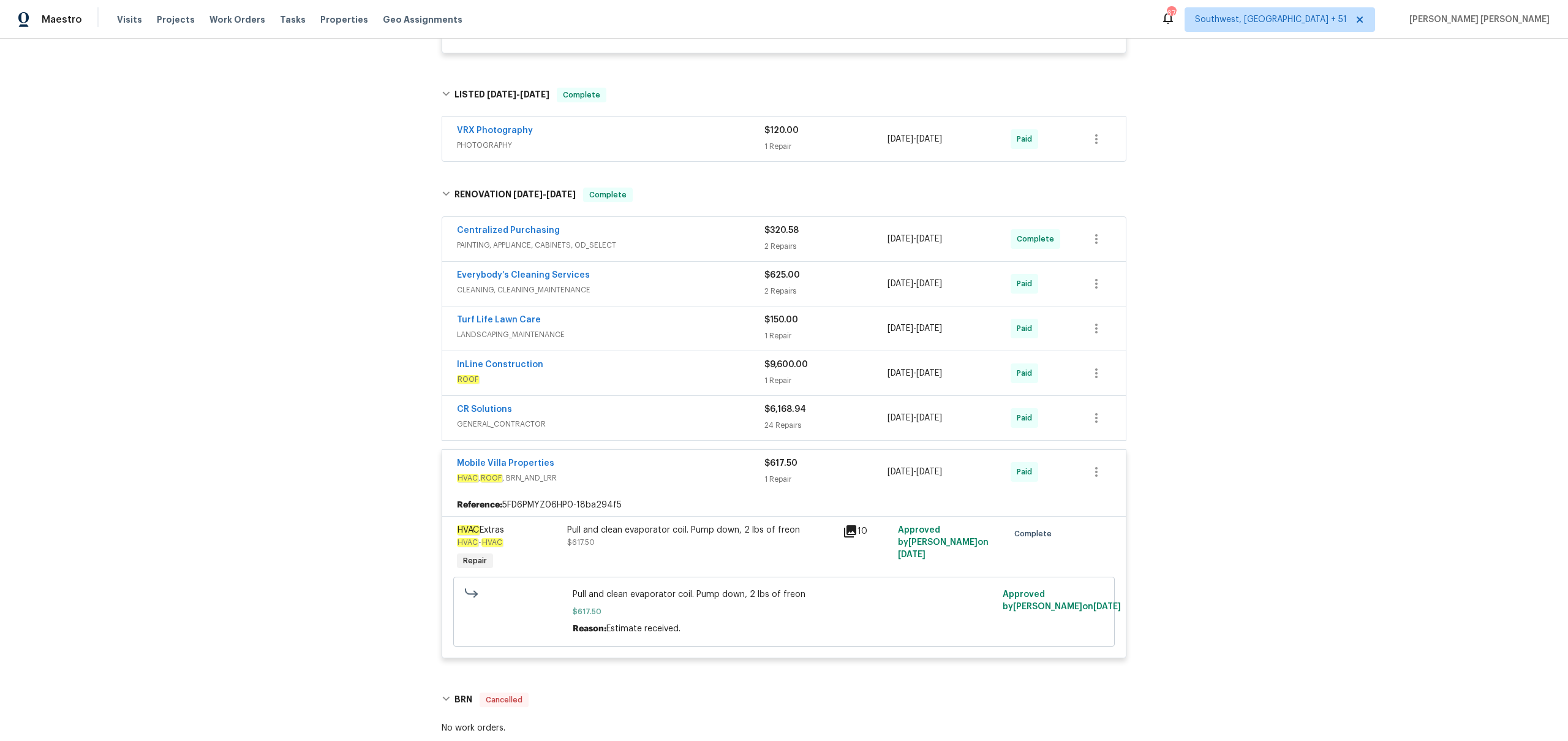
click at [677, 377] on span "ROOF" at bounding box center [610, 379] width 307 height 12
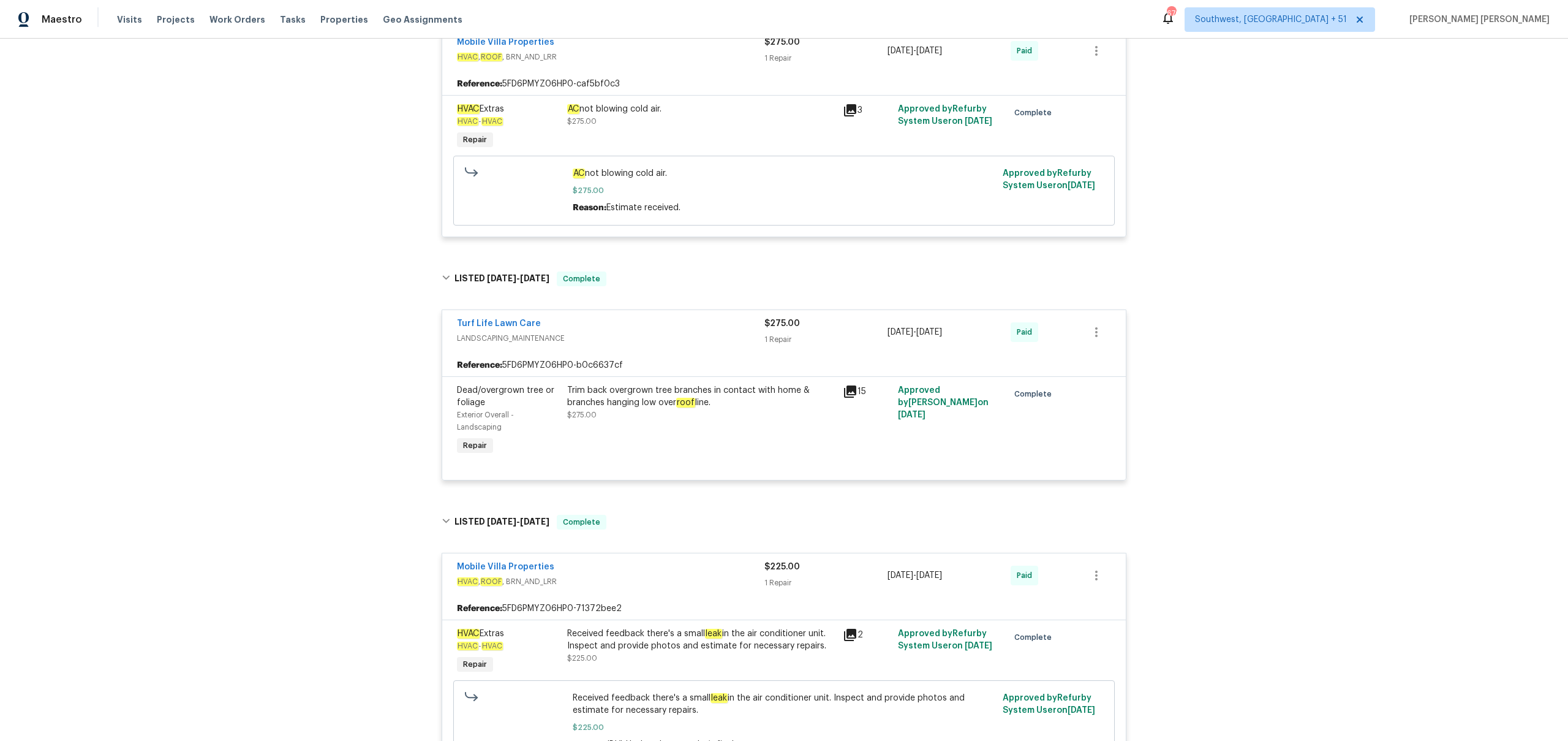
scroll to position [474, 0]
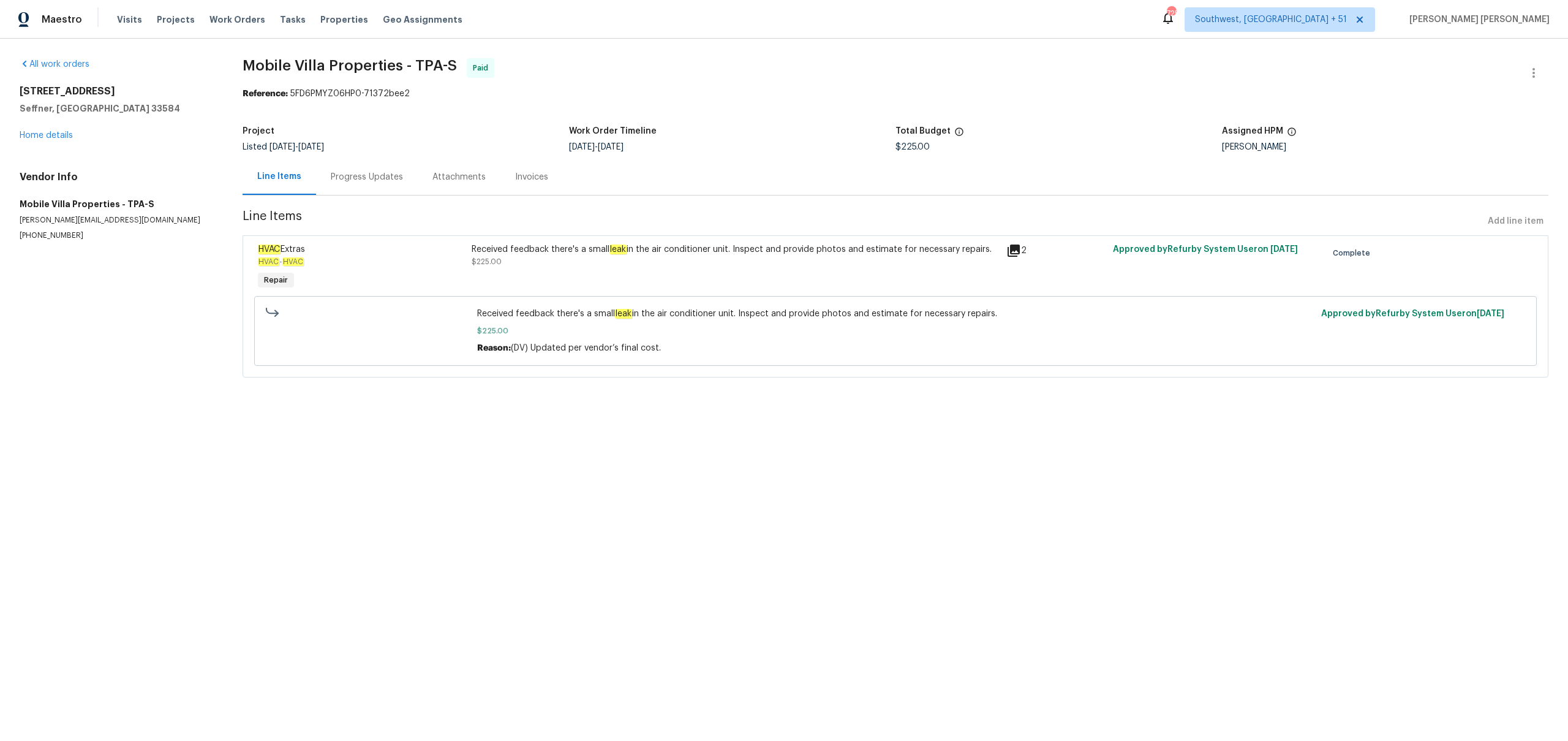
click at [377, 181] on div "Progress Updates" at bounding box center [366, 176] width 72 height 12
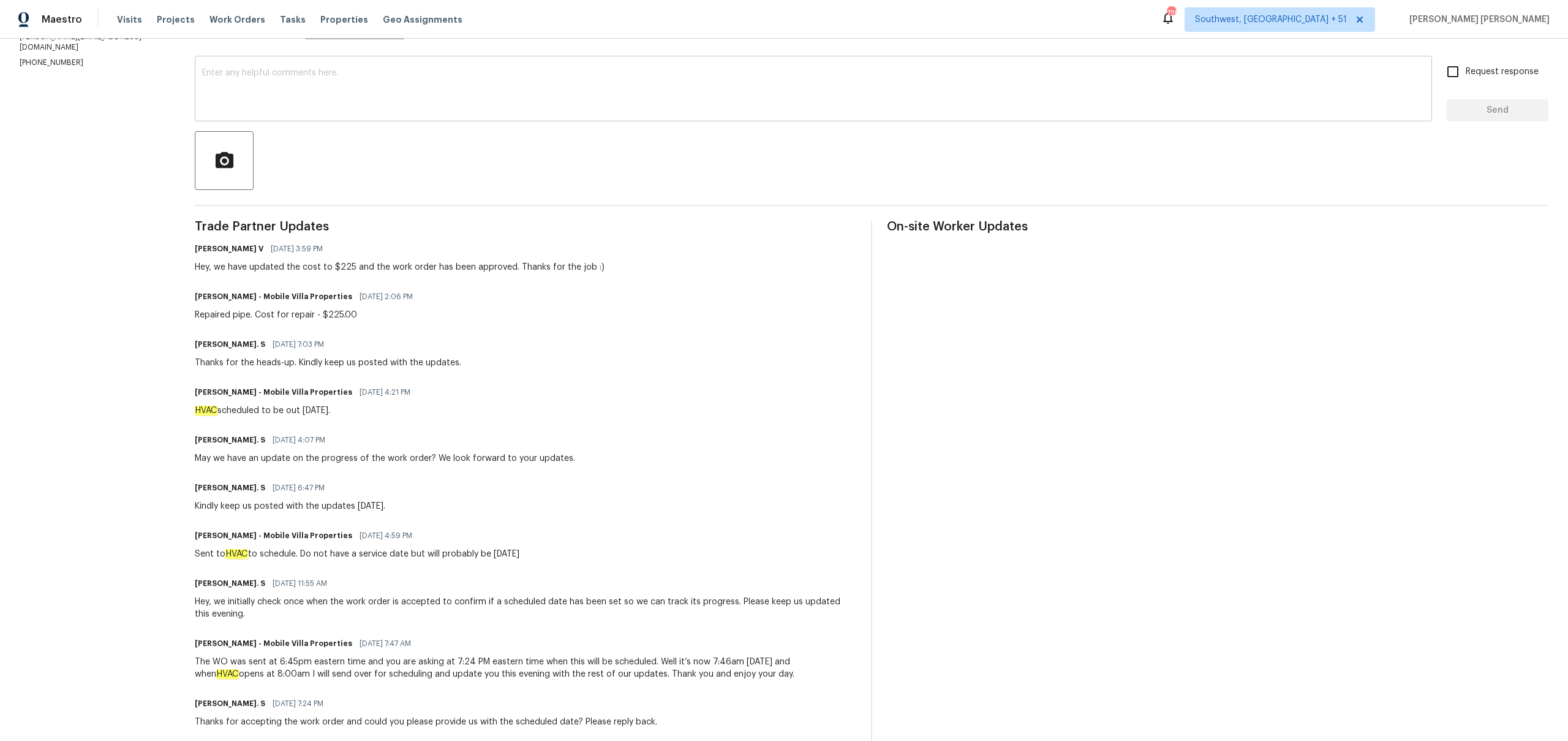
scroll to position [289, 0]
